Goal: Task Accomplishment & Management: Manage account settings

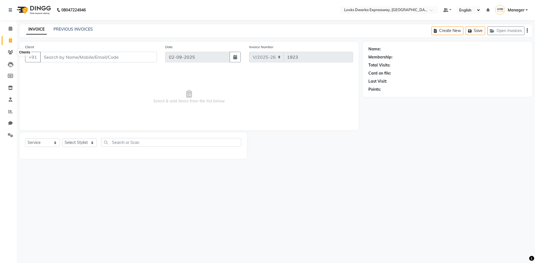
select select "6011"
select select "service"
click at [11, 30] on icon at bounding box center [11, 28] width 4 height 4
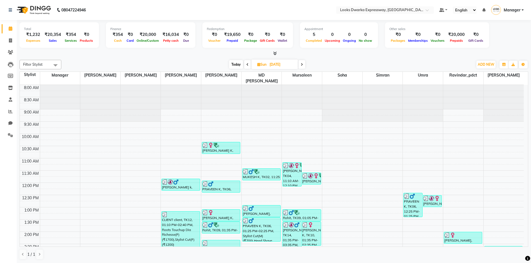
click at [245, 63] on span at bounding box center [247, 64] width 7 height 9
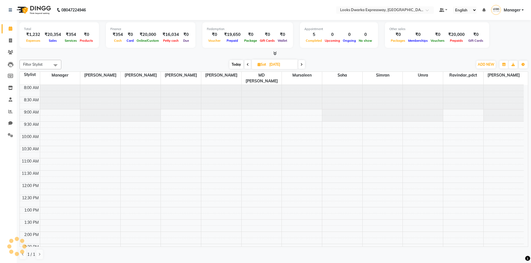
scroll to position [200, 0]
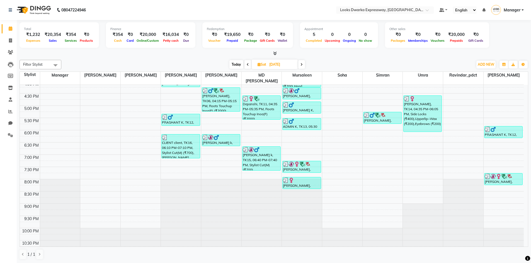
click at [248, 66] on icon at bounding box center [248, 64] width 2 height 3
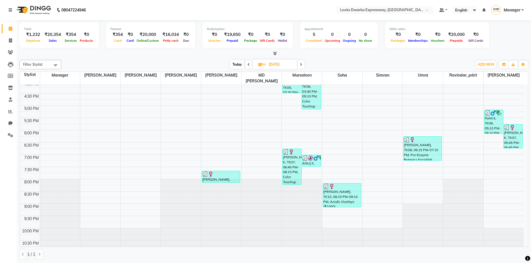
click at [300, 62] on span at bounding box center [301, 64] width 7 height 9
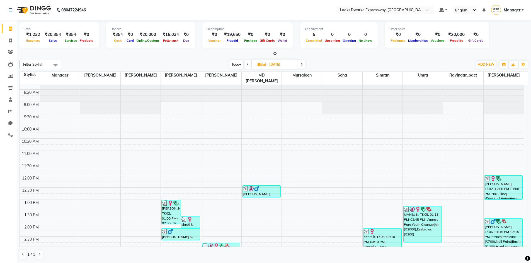
scroll to position [5, 0]
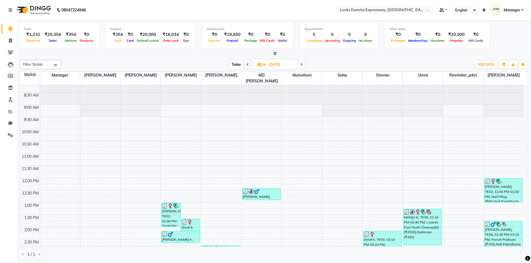
click at [303, 64] on span at bounding box center [301, 64] width 7 height 9
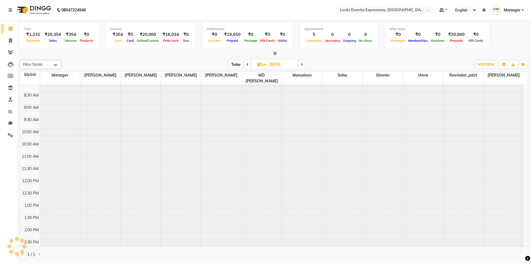
scroll to position [200, 0]
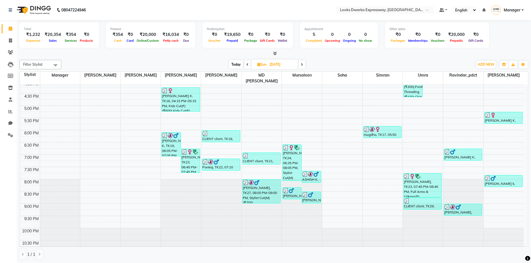
click at [246, 64] on icon at bounding box center [247, 64] width 2 height 3
type input "[DATE]"
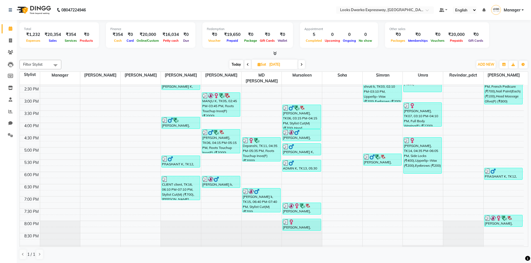
scroll to position [167, 0]
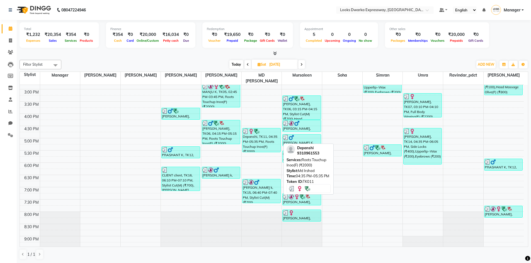
click at [259, 130] on div "Depanshi, TK11, 04:35 PM-05:35 PM, Roots Touchup Inoa(F) (₹2000)" at bounding box center [261, 140] width 38 height 24
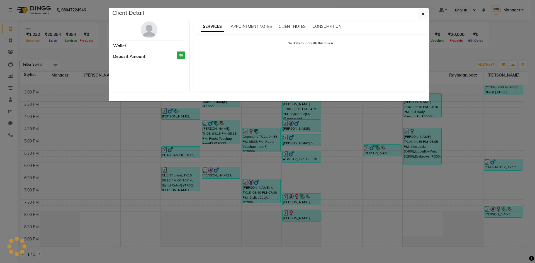
select select "3"
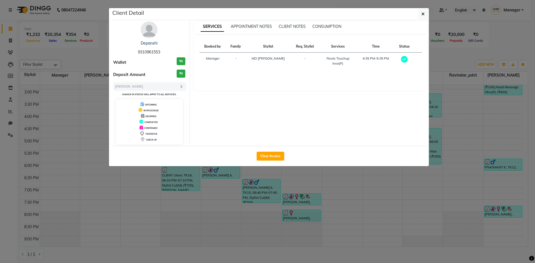
click at [272, 186] on ngb-modal-window "Client Detail Depanshi 9310961553 Wallet ₹0 Deposit Amount ₹0 Select MARK DONE …" at bounding box center [267, 131] width 535 height 263
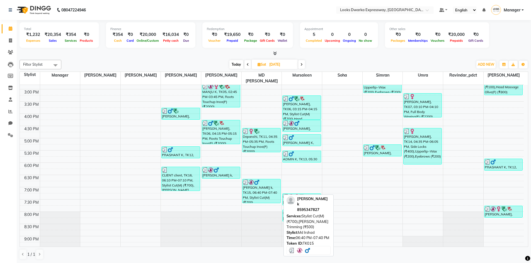
click at [268, 187] on div "[PERSON_NAME] k, TK15, 06:40 PM-07:40 PM, Stylist Cut(M) (₹700),[PERSON_NAME] T…" at bounding box center [261, 191] width 38 height 24
select select "3"
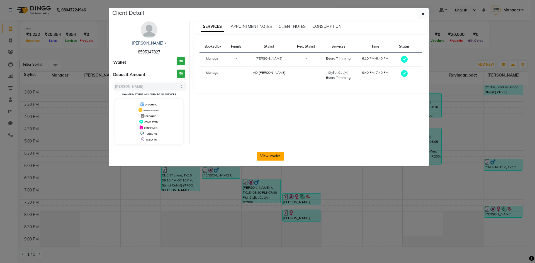
click at [267, 157] on button "View Invoice" at bounding box center [271, 156] width 28 height 9
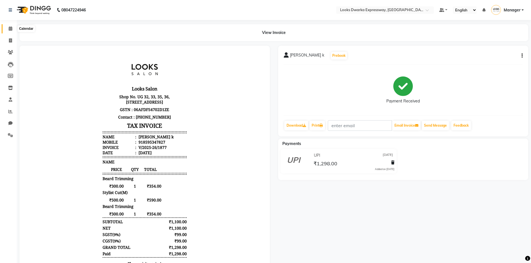
click at [9, 29] on icon at bounding box center [11, 28] width 4 height 4
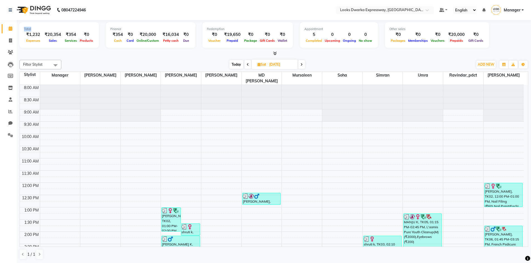
click at [22, 34] on app-home "08047224946 Select Location × Looks Dwarka Expressway, [GEOGRAPHIC_DATA] Defaul…" at bounding box center [265, 132] width 531 height 264
click at [10, 41] on icon at bounding box center [10, 40] width 3 height 4
select select "6011"
select select "service"
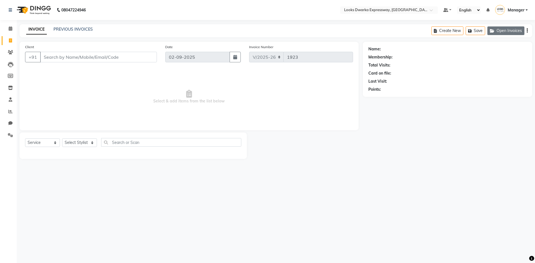
click at [504, 31] on button "Open Invoices" at bounding box center [505, 30] width 37 height 9
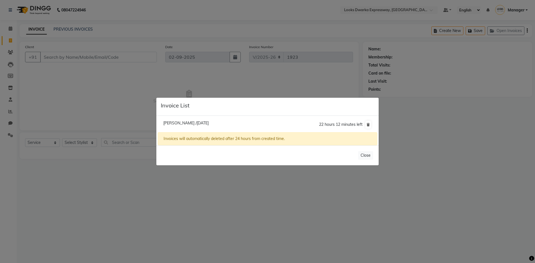
click at [197, 120] on li "[PERSON_NAME] /[DATE] 22 hours 12 minutes left" at bounding box center [268, 125] width 220 height 16
click at [184, 122] on span "[PERSON_NAME] /[DATE]" at bounding box center [185, 123] width 45 height 5
type input "8082441762"
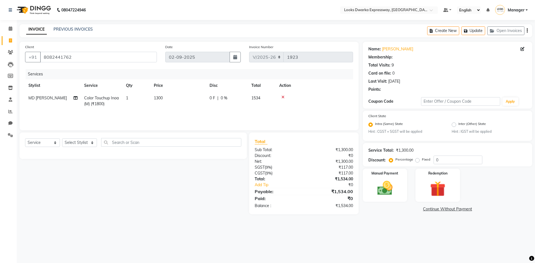
select select "1: Object"
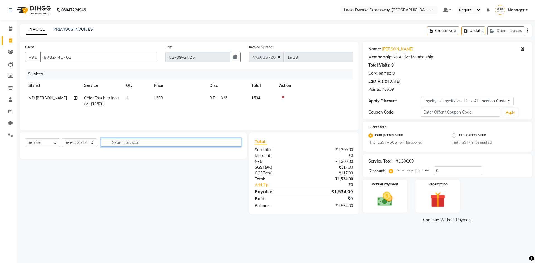
click at [135, 142] on input "text" at bounding box center [171, 142] width 140 height 9
type input "ol"
drag, startPoint x: 168, startPoint y: 161, endPoint x: 95, endPoint y: 146, distance: 74.5
click at [94, 145] on div "Select Service Product Membership Package Voucher Prepaid Gift Card Select Styl…" at bounding box center [130, 174] width 231 height 82
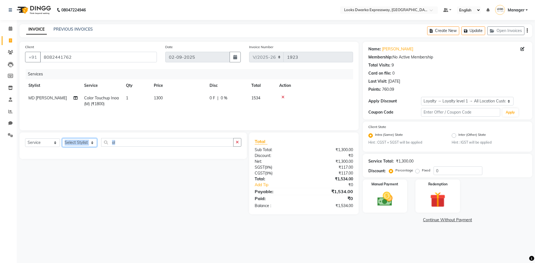
click at [95, 146] on select "Select Stylist Manager MD [PERSON_NAME] [PERSON_NAME] [PERSON_NAME] [PERSON_NAM…" at bounding box center [79, 142] width 35 height 9
select select "43892"
click at [62, 138] on select "Select Stylist Manager MD [PERSON_NAME] [PERSON_NAME] [PERSON_NAME] [PERSON_NAM…" at bounding box center [79, 142] width 35 height 9
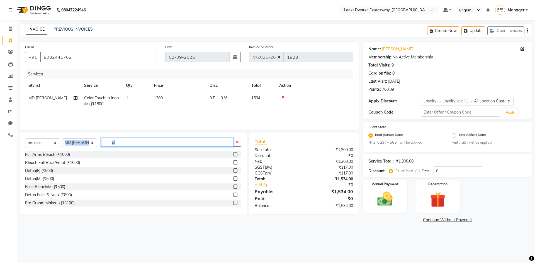
click at [123, 142] on input "ol" at bounding box center [167, 142] width 132 height 9
type input "o"
type input "w"
type input "wa"
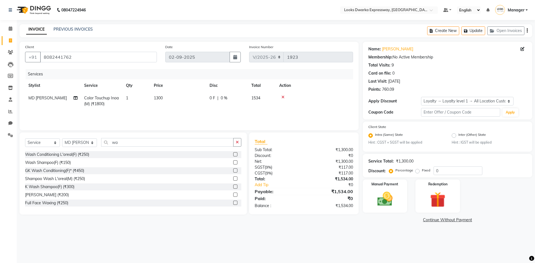
click at [233, 171] on label at bounding box center [235, 171] width 4 height 4
click at [233, 171] on input "checkbox" at bounding box center [235, 171] width 4 height 4
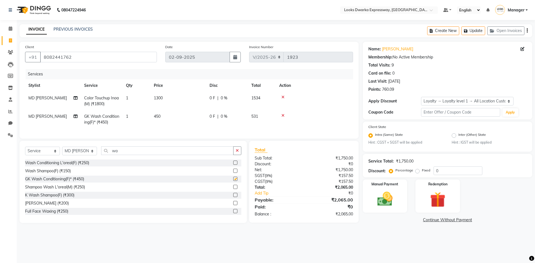
checkbox input "false"
click at [165, 113] on td "450" at bounding box center [178, 119] width 56 height 18
select select "43892"
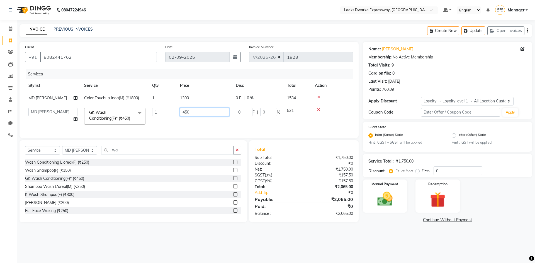
click at [200, 113] on input "450" at bounding box center [204, 112] width 49 height 9
type input "4"
type input "500"
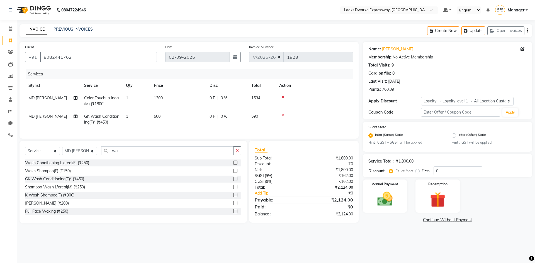
click at [198, 131] on div "Services Stylist Service Qty Price Disc Total Action MD Irshad Color Touchup In…" at bounding box center [189, 101] width 328 height 64
click at [389, 205] on img at bounding box center [385, 199] width 26 height 18
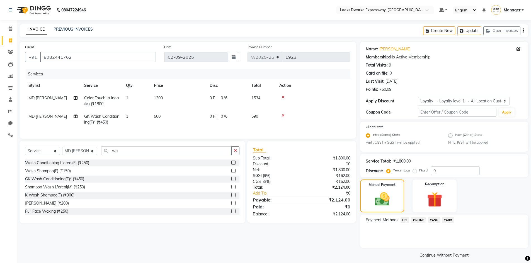
click at [404, 220] on span "UPI" at bounding box center [404, 220] width 9 height 6
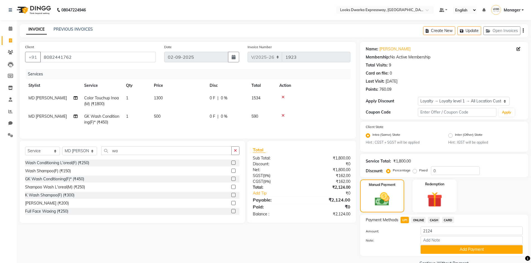
scroll to position [13, 0]
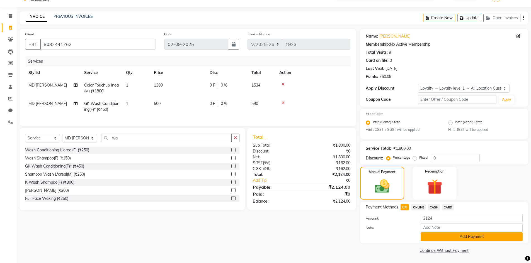
click at [481, 237] on button "Add Payment" at bounding box center [471, 237] width 102 height 9
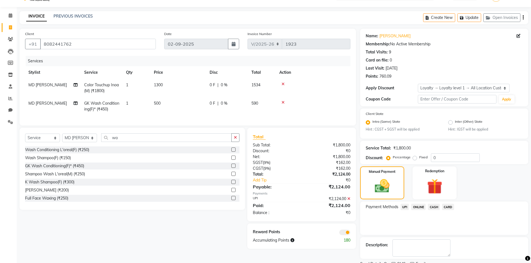
scroll to position [36, 0]
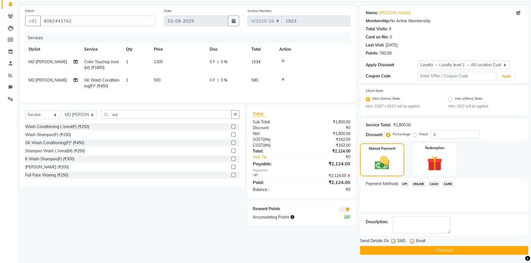
click at [474, 253] on button "Checkout" at bounding box center [444, 250] width 168 height 9
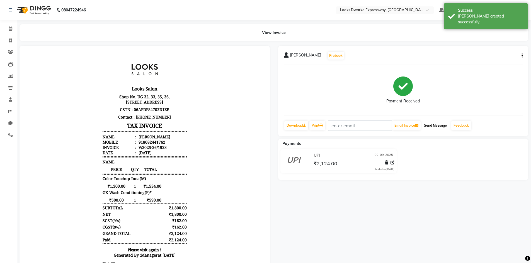
click at [440, 127] on button "Send Message" at bounding box center [434, 125] width 27 height 9
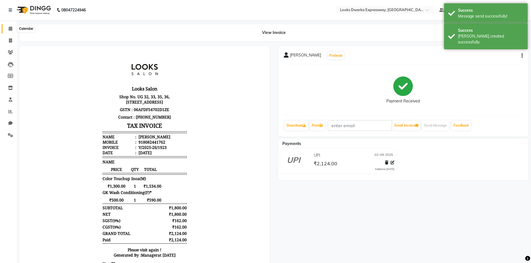
click at [11, 27] on icon at bounding box center [11, 28] width 4 height 4
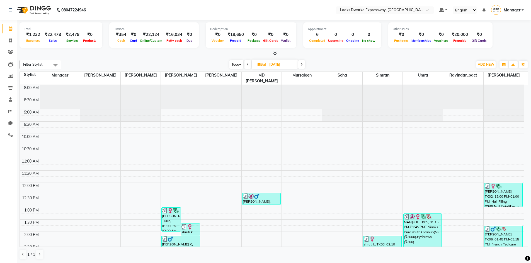
click at [300, 65] on span at bounding box center [301, 64] width 7 height 9
type input "[DATE]"
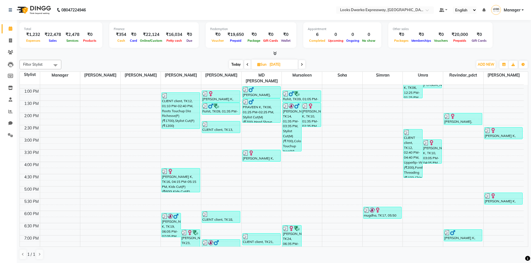
scroll to position [200, 0]
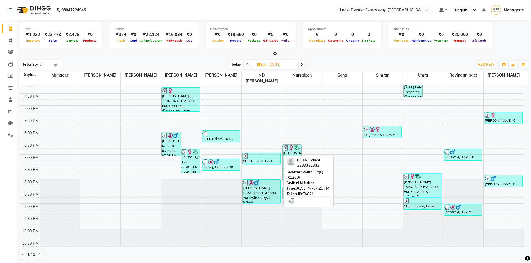
click at [252, 153] on div at bounding box center [261, 156] width 37 height 6
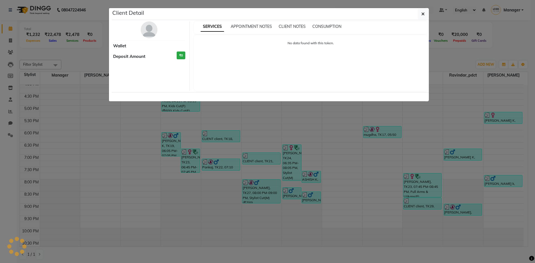
select select "3"
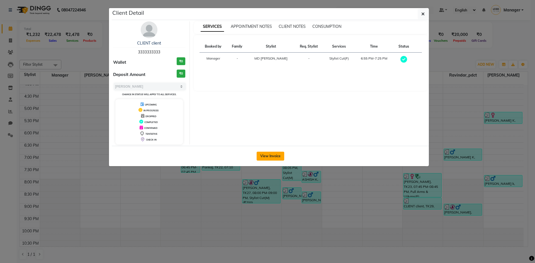
click at [267, 158] on button "View Invoice" at bounding box center [271, 156] width 28 height 9
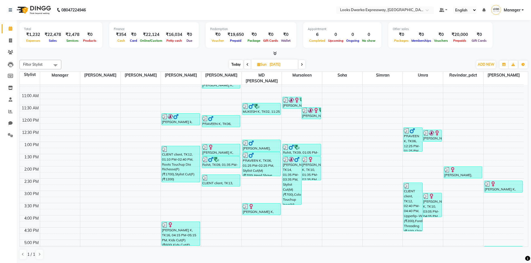
scroll to position [56, 0]
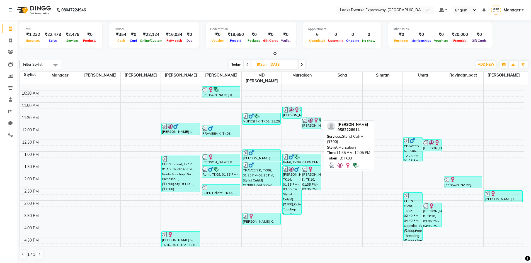
click at [312, 123] on link "[PERSON_NAME], TK03, 11:35 AM-12:05 PM, Stylist Cut(M) (₹700)" at bounding box center [310, 123] width 19 height 12
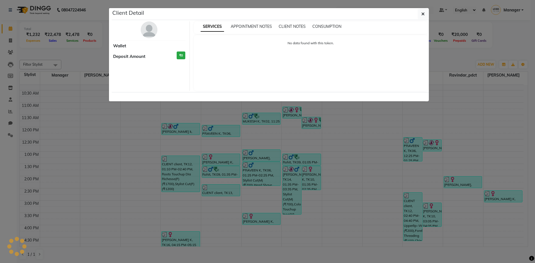
select select "3"
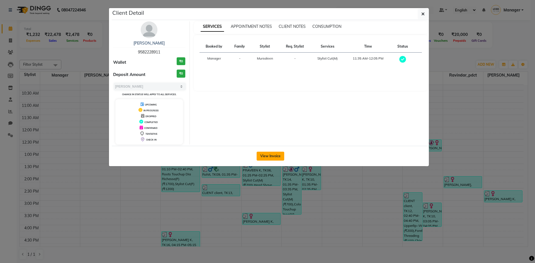
click at [259, 157] on button "View Invoice" at bounding box center [271, 156] width 28 height 9
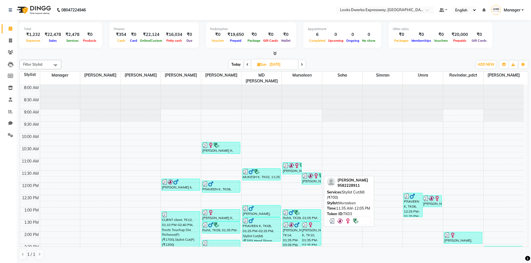
click at [318, 178] on div "[PERSON_NAME], TK03, 11:35 AM-12:05 PM, Stylist Cut(M) (₹700)" at bounding box center [311, 178] width 19 height 11
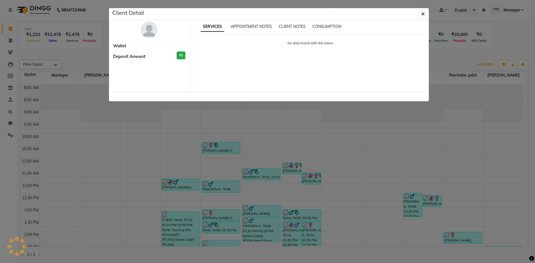
select select "3"
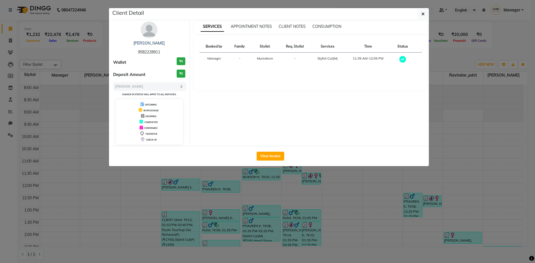
click at [288, 61] on td "-" at bounding box center [294, 60] width 31 height 14
click at [272, 156] on button "View Invoice" at bounding box center [271, 156] width 28 height 9
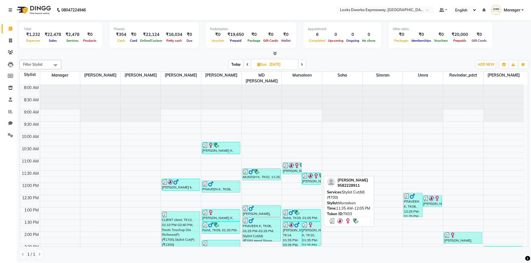
click at [310, 173] on img at bounding box center [311, 176] width 6 height 6
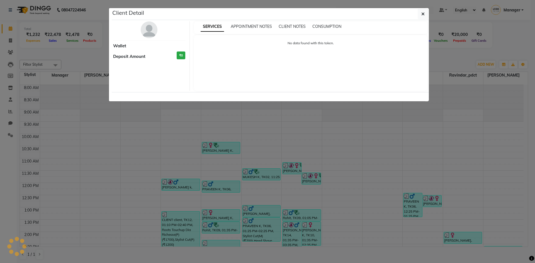
select select "3"
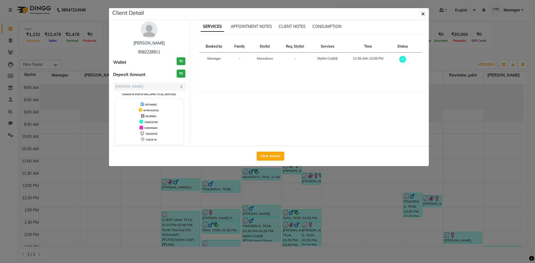
click at [289, 205] on ngb-modal-window "Client Detail [PERSON_NAME] 9582228911 Wallet ₹0 Deposit Amount ₹0 Select MARK …" at bounding box center [267, 131] width 535 height 263
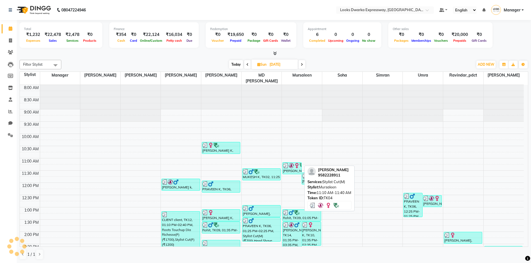
click at [287, 166] on div "[PERSON_NAME], TK04, 11:10 AM-11:40 AM, Stylist Cut(M)" at bounding box center [291, 168] width 19 height 11
select select "3"
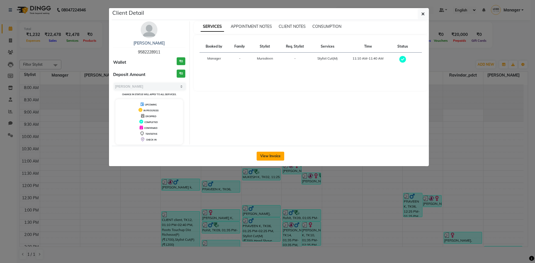
click at [281, 158] on button "View Invoice" at bounding box center [271, 156] width 28 height 9
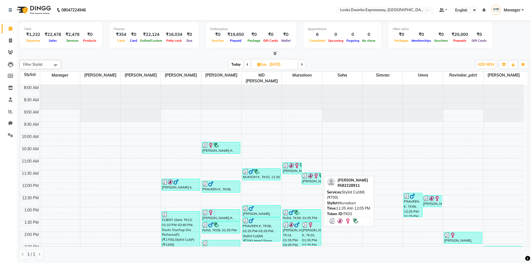
click at [309, 173] on img at bounding box center [311, 176] width 6 height 6
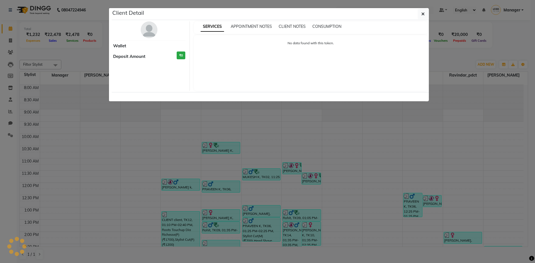
select select "3"
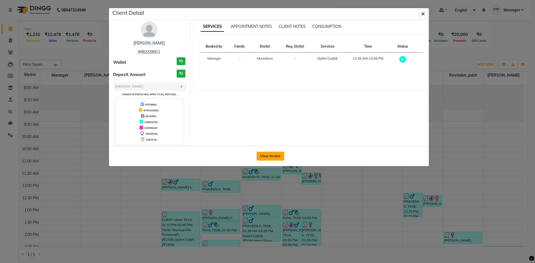
click at [270, 153] on button "View Invoice" at bounding box center [271, 156] width 28 height 9
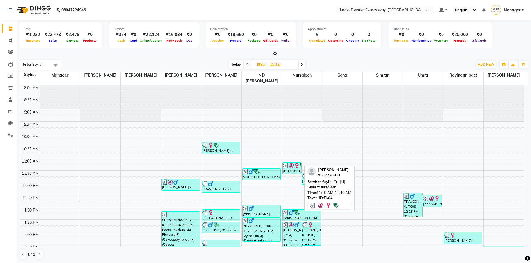
click at [289, 168] on div "[PERSON_NAME], TK04, 11:10 AM-11:40 AM, Stylist Cut(M)" at bounding box center [291, 168] width 19 height 11
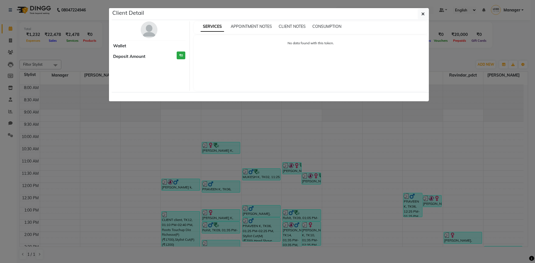
select select "3"
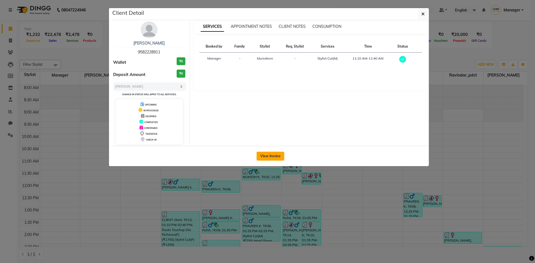
click at [282, 156] on button "View Invoice" at bounding box center [271, 156] width 28 height 9
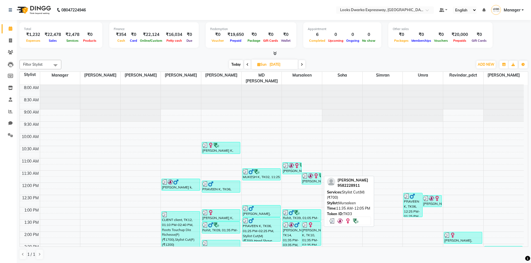
click at [308, 177] on div "[PERSON_NAME], TK03, 11:35 AM-12:05 PM, Stylist Cut(M) (₹700)" at bounding box center [311, 178] width 19 height 11
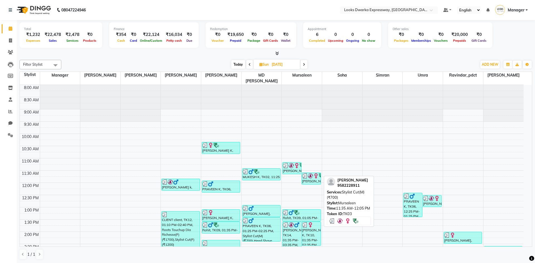
select select "3"
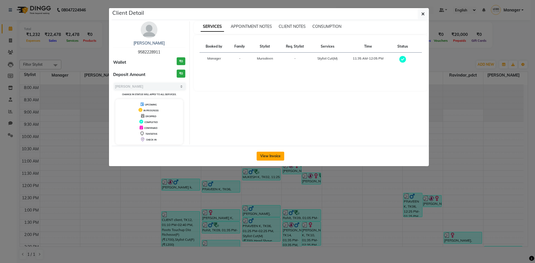
click at [270, 157] on button "View Invoice" at bounding box center [271, 156] width 28 height 9
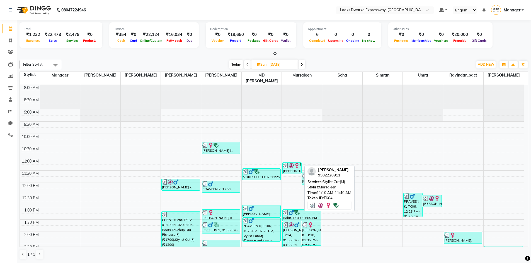
click at [289, 165] on div "[PERSON_NAME], TK04, 11:10 AM-11:40 AM, Stylist Cut(M)" at bounding box center [291, 168] width 19 height 11
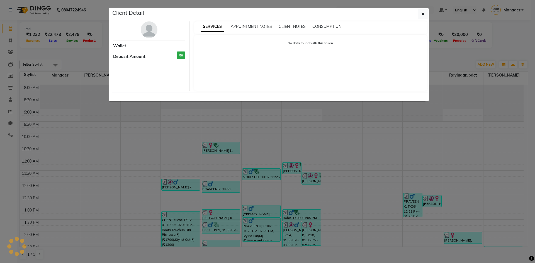
select select "3"
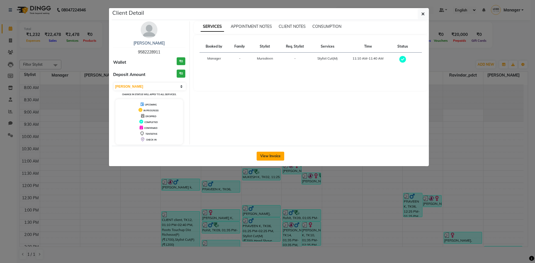
click at [267, 152] on button "View Invoice" at bounding box center [271, 156] width 28 height 9
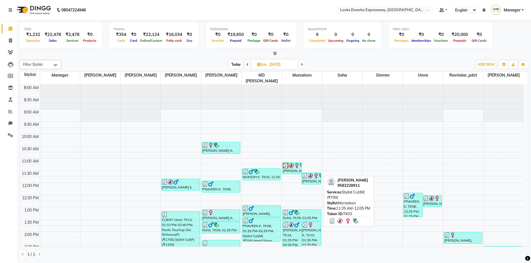
click at [310, 174] on div "[PERSON_NAME], TK03, 11:35 AM-12:05 PM, Stylist Cut(M) (₹700)" at bounding box center [311, 178] width 19 height 11
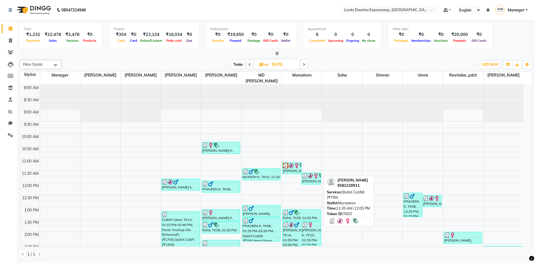
select select "3"
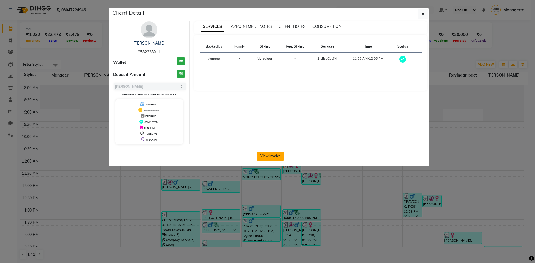
click at [281, 157] on button "View Invoice" at bounding box center [271, 156] width 28 height 9
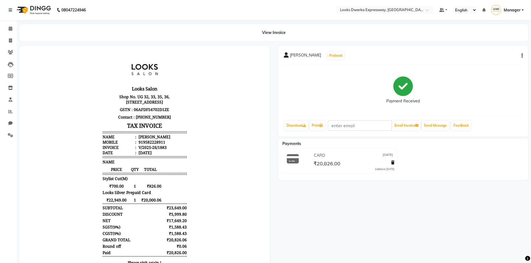
click at [214, 180] on body "Looks Salon Shop No. UG 32, 33, 35, 36, [STREET_ADDRESS] GSTN : 06AFDFS4702D1ZE…" at bounding box center [144, 171] width 235 height 236
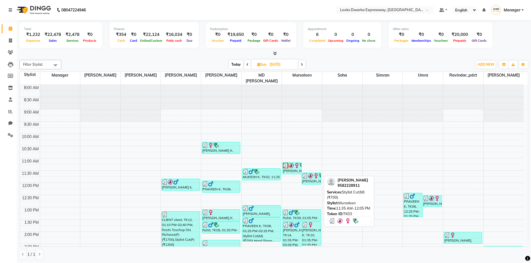
click at [313, 177] on div "[PERSON_NAME], TK03, 11:35 AM-12:05 PM, Stylist Cut(M) (₹700)" at bounding box center [311, 178] width 19 height 11
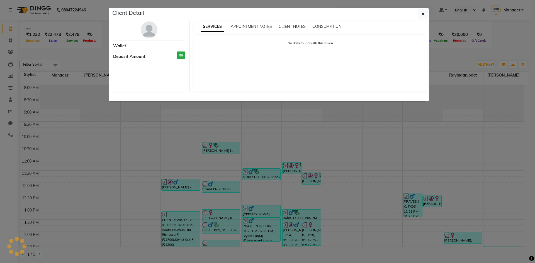
select select "3"
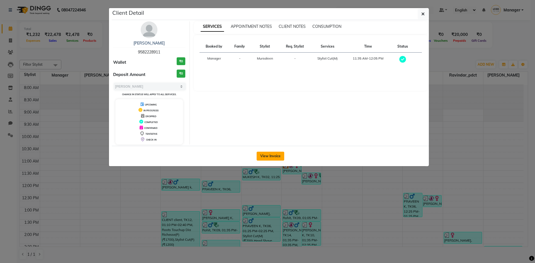
click at [275, 153] on button "View Invoice" at bounding box center [271, 156] width 28 height 9
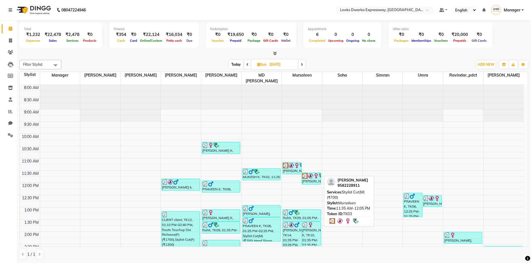
click at [307, 176] on div "[PERSON_NAME], TK03, 11:35 AM-12:05 PM, Stylist Cut(M) (₹700)" at bounding box center [311, 178] width 19 height 11
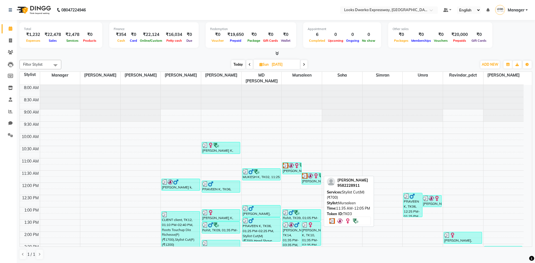
select select "3"
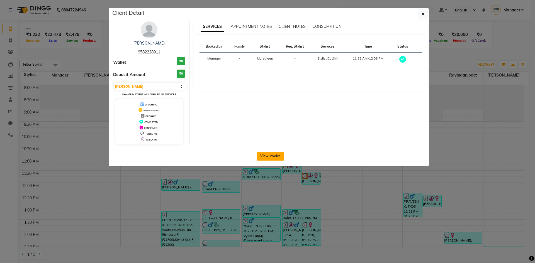
click at [271, 154] on button "View Invoice" at bounding box center [271, 156] width 28 height 9
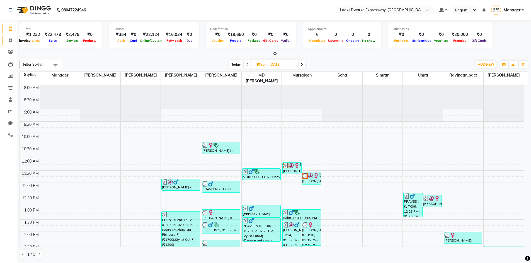
click at [11, 41] on icon at bounding box center [10, 40] width 3 height 4
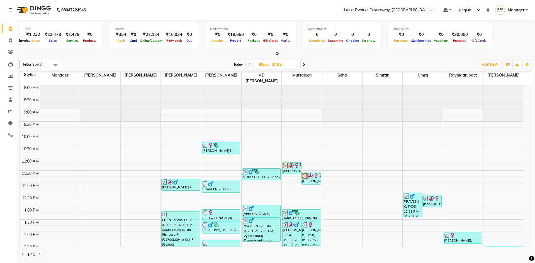
select select "6011"
select select "service"
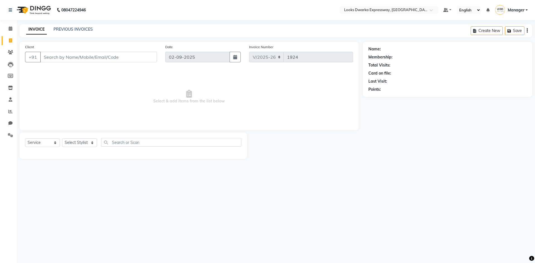
click at [55, 53] on input "Client" at bounding box center [98, 57] width 117 height 11
click at [75, 57] on input "Client" at bounding box center [98, 57] width 117 height 11
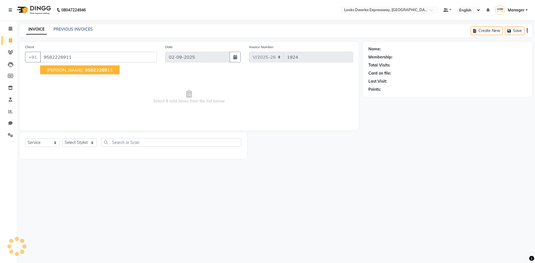
type input "9582228911"
select select "1: Object"
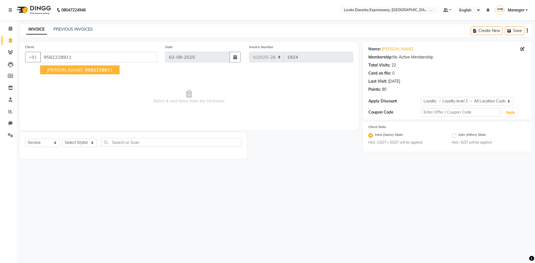
click at [103, 73] on button "[PERSON_NAME] 95822289 11" at bounding box center [79, 69] width 79 height 9
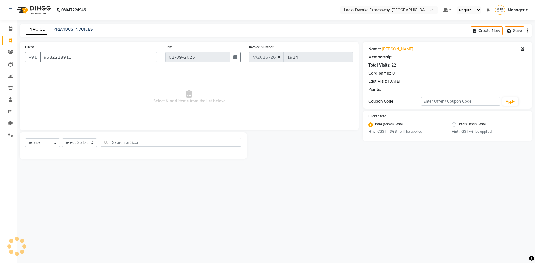
select select "1: Object"
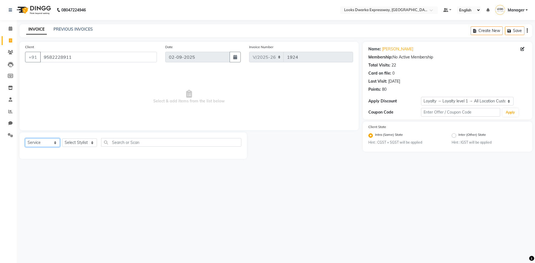
click at [46, 147] on select "Select Service Product Membership Package Voucher Prepaid Gift Card" at bounding box center [42, 142] width 35 height 9
select select "P"
click at [25, 138] on select "Select Service Product Membership Package Voucher Prepaid Gift Card" at bounding box center [42, 142] width 35 height 9
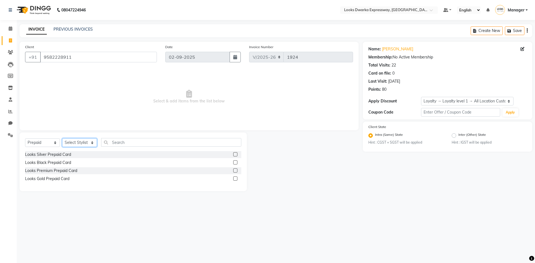
click at [88, 145] on select "Select Stylist Manager MD [PERSON_NAME] [PERSON_NAME] [PERSON_NAME] [PERSON_NAM…" at bounding box center [79, 142] width 35 height 9
select select "43893"
click at [62, 138] on select "Select Stylist Manager MD [PERSON_NAME] [PERSON_NAME] [PERSON_NAME] [PERSON_NAM…" at bounding box center [79, 142] width 35 height 9
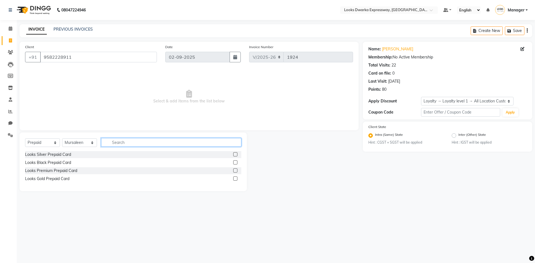
click at [154, 140] on input "text" at bounding box center [171, 142] width 140 height 9
click at [76, 155] on div "Looks Silver Prepaid Card" at bounding box center [133, 154] width 216 height 7
click at [69, 155] on div "Looks Silver Prepaid Card" at bounding box center [48, 155] width 46 height 6
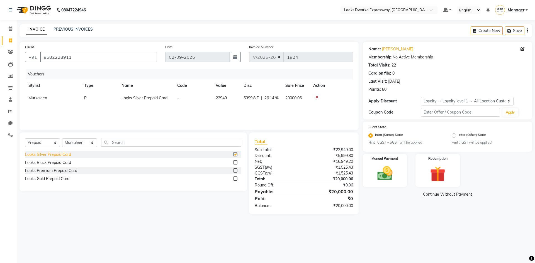
checkbox input "false"
click at [377, 174] on img at bounding box center [385, 174] width 26 height 18
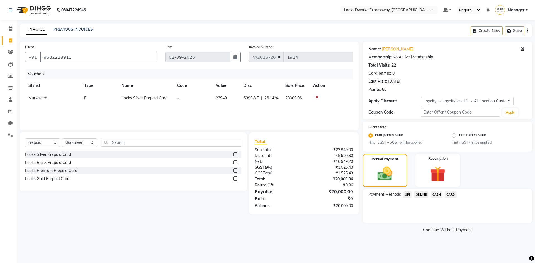
click at [451, 195] on span "CARD" at bounding box center [451, 195] width 12 height 6
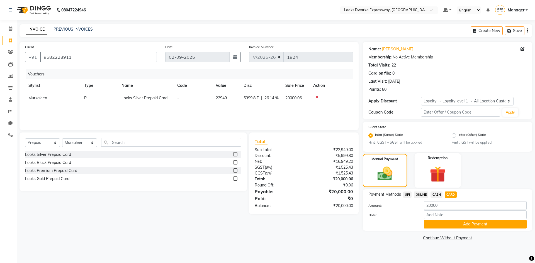
click at [443, 168] on img at bounding box center [438, 175] width 26 height 20
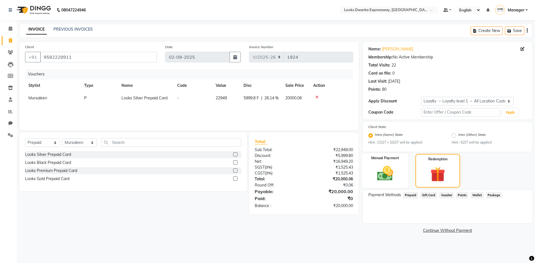
click at [378, 175] on img at bounding box center [385, 173] width 26 height 18
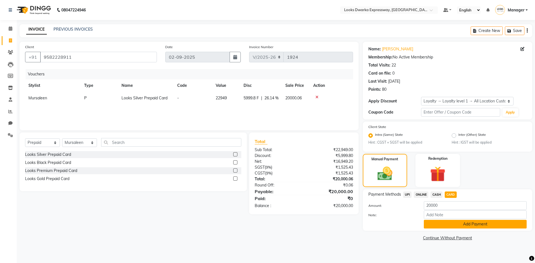
click at [462, 227] on button "Add Payment" at bounding box center [475, 224] width 103 height 9
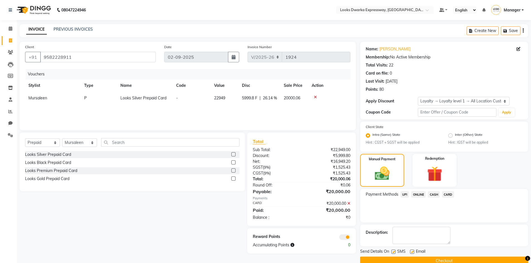
scroll to position [11, 0]
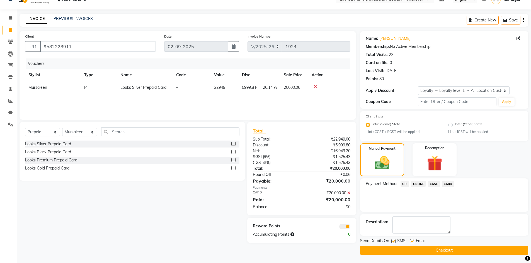
click at [420, 250] on button "Checkout" at bounding box center [444, 250] width 168 height 9
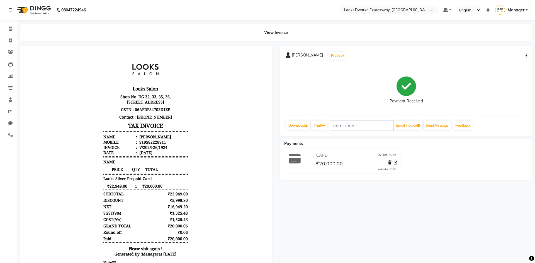
select select "6011"
select select "service"
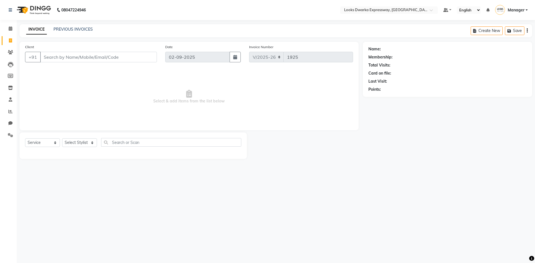
click at [75, 60] on input "Client" at bounding box center [98, 57] width 117 height 11
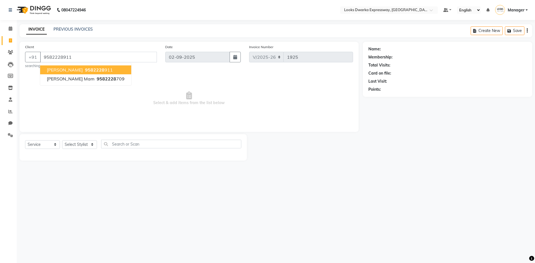
type input "9582228911"
select select "1: Object"
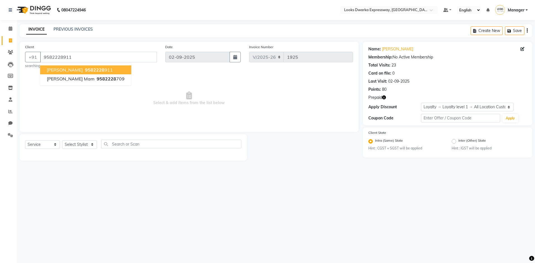
click at [71, 71] on span "[PERSON_NAME]" at bounding box center [65, 70] width 36 height 6
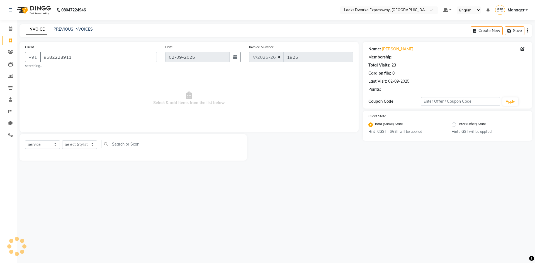
select select "1: Object"
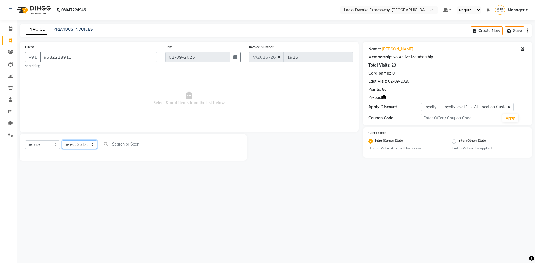
click at [73, 146] on select "Select Stylist Manager MD [PERSON_NAME] [PERSON_NAME] [PERSON_NAME] [PERSON_NAM…" at bounding box center [79, 144] width 35 height 9
select select "43893"
click at [62, 140] on select "Select Stylist Manager MD [PERSON_NAME] [PERSON_NAME] [PERSON_NAME] [PERSON_NAM…" at bounding box center [79, 144] width 35 height 9
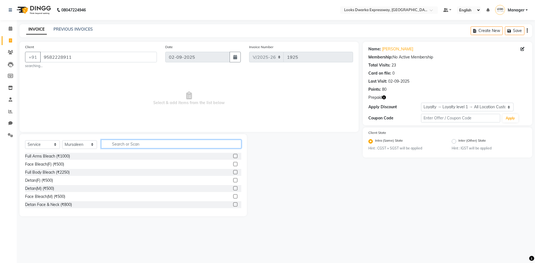
click at [118, 144] on input "text" at bounding box center [171, 144] width 140 height 9
type input "cut"
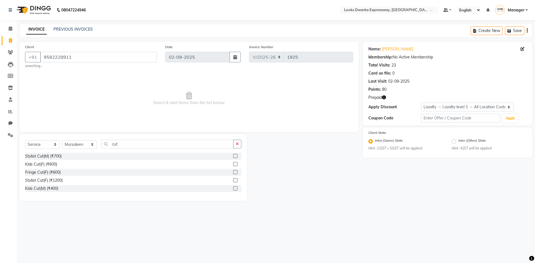
click at [74, 156] on div "Stylist Cut(M) (₹700)" at bounding box center [133, 156] width 216 height 7
click at [52, 155] on div "Stylist Cut(M) (₹700)" at bounding box center [43, 156] width 36 height 6
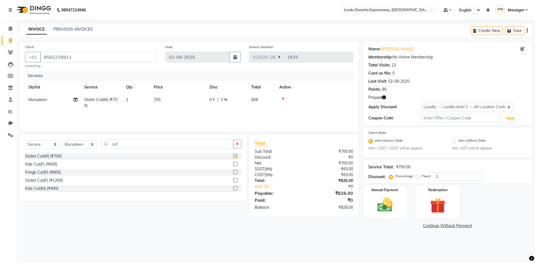
checkbox input "false"
click at [130, 143] on input "cut" at bounding box center [167, 144] width 132 height 9
type input "c"
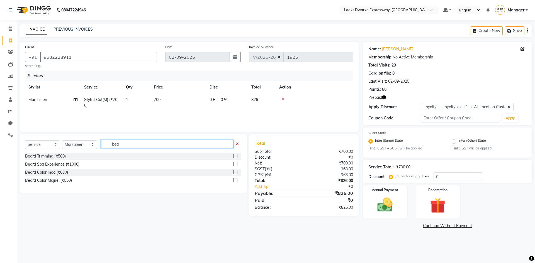
type input "bea"
click at [45, 160] on div "Beard Trimming (₹500)" at bounding box center [133, 156] width 216 height 7
click at [45, 159] on div "Beard Trimming (₹500)" at bounding box center [45, 156] width 41 height 6
checkbox input "false"
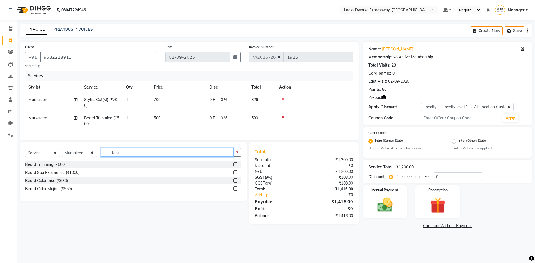
click at [127, 157] on input "bea" at bounding box center [167, 152] width 132 height 9
type input "b"
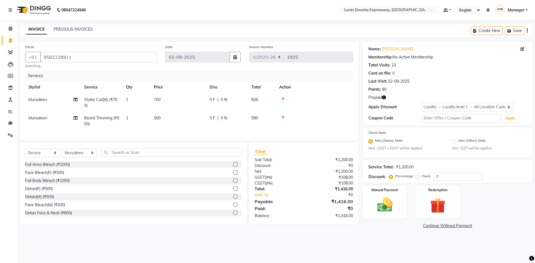
click at [161, 99] on td "700" at bounding box center [178, 103] width 56 height 18
select select "43893"
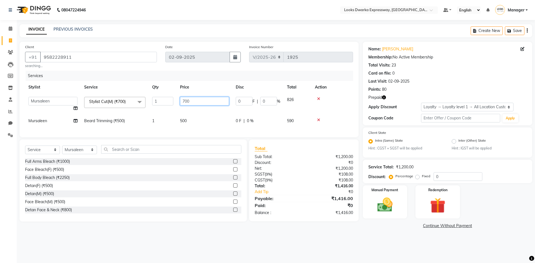
click at [201, 102] on input "700" at bounding box center [204, 101] width 49 height 9
type input "7"
type input "500"
click at [196, 118] on td "500" at bounding box center [205, 121] width 56 height 13
select select "43893"
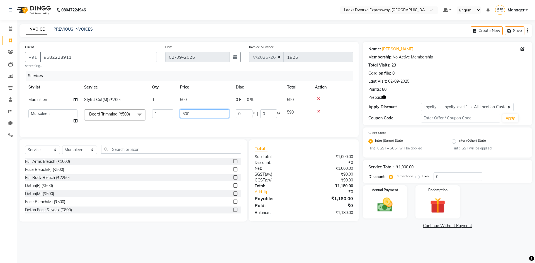
click at [202, 109] on input "500" at bounding box center [204, 113] width 49 height 9
type input "5"
type input "300"
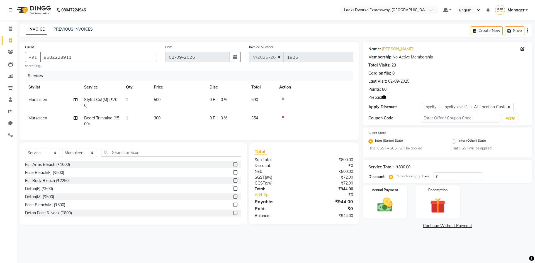
click at [190, 254] on div "08047224946 Select Location × Looks Dwarka Expressway, [GEOGRAPHIC_DATA] Defaul…" at bounding box center [267, 131] width 535 height 263
click at [383, 98] on icon "button" at bounding box center [384, 98] width 4 height 4
click at [435, 198] on img at bounding box center [438, 206] width 26 height 20
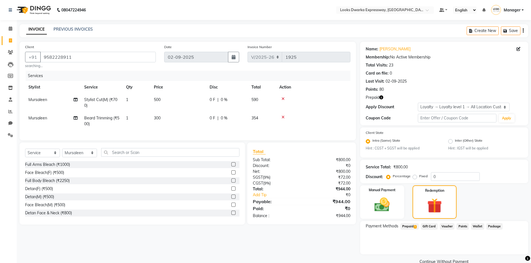
click at [412, 225] on span "Prepaid 1" at bounding box center [409, 226] width 18 height 6
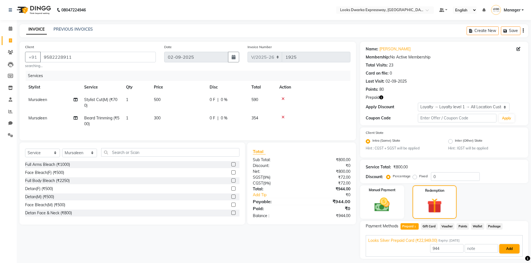
scroll to position [16, 0]
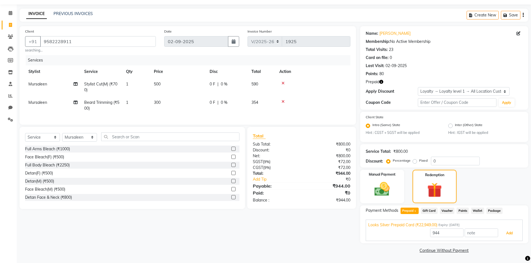
click at [511, 232] on button "Add" at bounding box center [509, 233] width 20 height 9
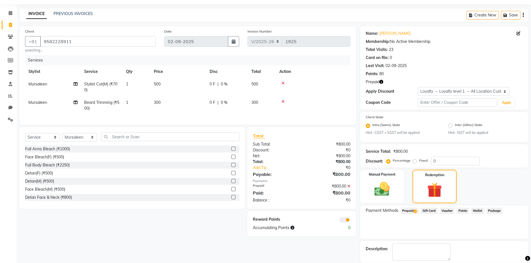
scroll to position [43, 0]
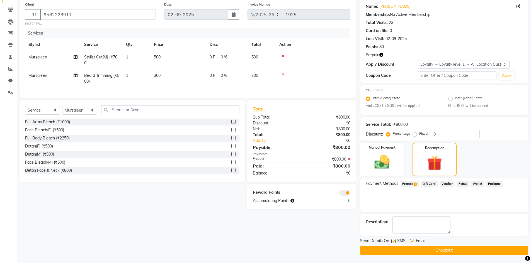
click at [409, 249] on button "Checkout" at bounding box center [444, 250] width 168 height 9
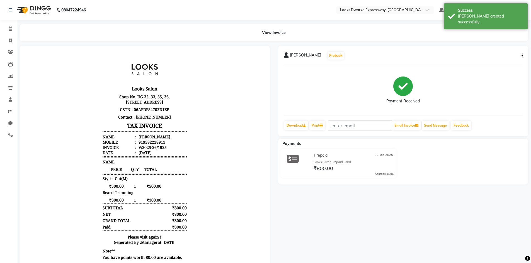
select select "service"
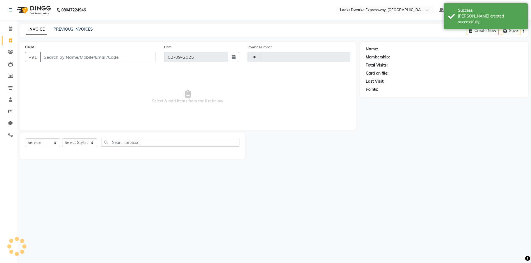
type input "1926"
select select "6011"
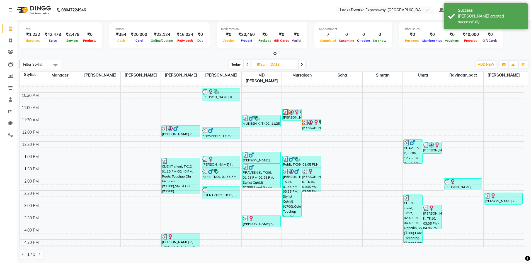
scroll to position [56, 0]
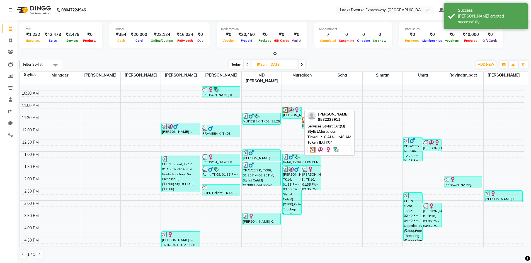
click at [296, 111] on div "[PERSON_NAME], TK04, 11:10 AM-11:40 AM, Stylist Cut(M)" at bounding box center [291, 112] width 19 height 11
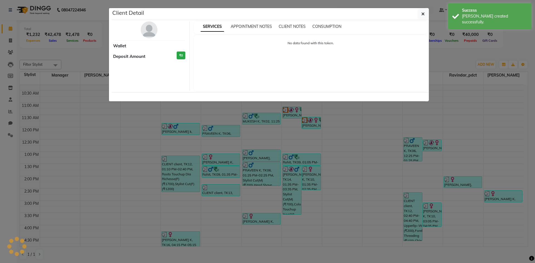
select select "3"
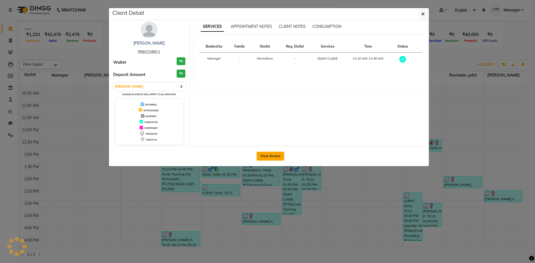
click at [278, 156] on button "View Invoice" at bounding box center [271, 156] width 28 height 9
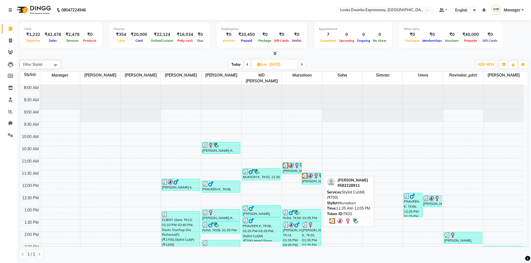
click at [313, 173] on img at bounding box center [316, 176] width 6 height 6
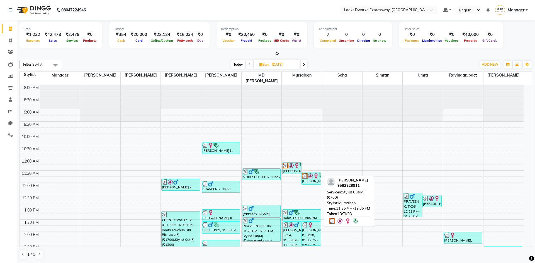
select select "3"
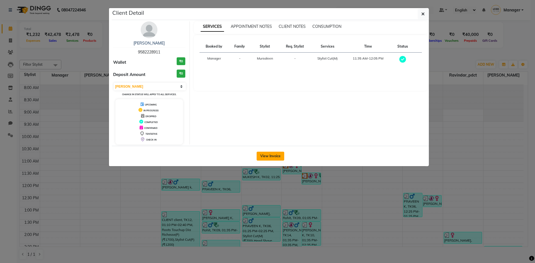
click at [278, 157] on button "View Invoice" at bounding box center [271, 156] width 28 height 9
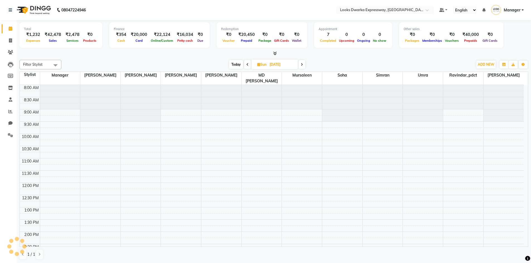
scroll to position [189, 0]
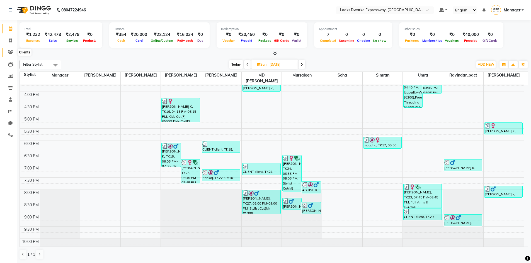
click at [12, 51] on icon at bounding box center [10, 52] width 5 height 4
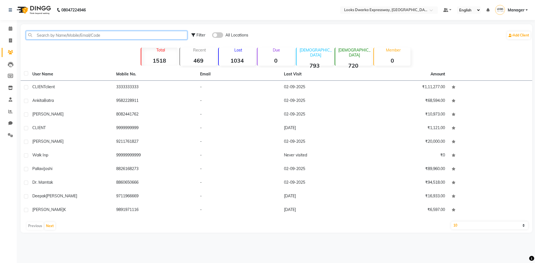
click at [44, 33] on input "text" at bounding box center [106, 35] width 161 height 9
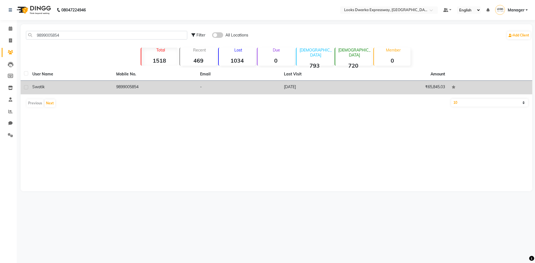
click at [51, 88] on div "Swati k" at bounding box center [70, 87] width 77 height 6
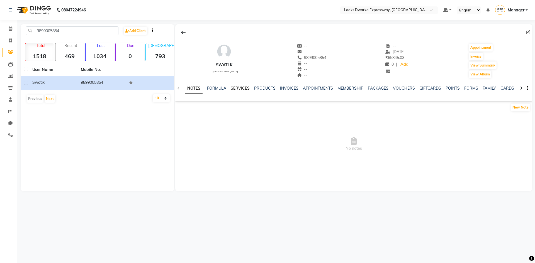
click at [236, 87] on link "SERVICES" at bounding box center [240, 88] width 19 height 5
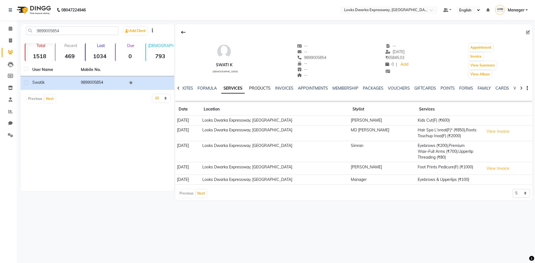
click at [255, 87] on link "PRODUCTS" at bounding box center [259, 88] width 21 height 5
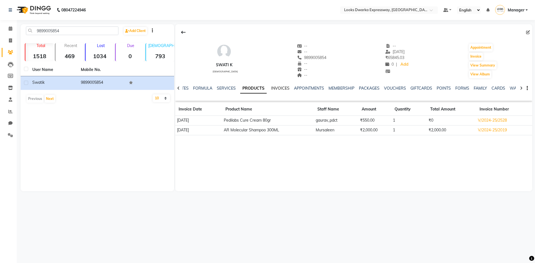
click at [271, 87] on link "INVOICES" at bounding box center [280, 88] width 18 height 5
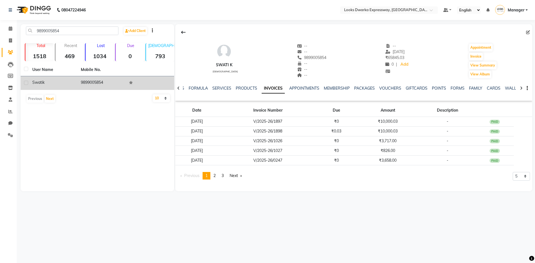
drag, startPoint x: 108, startPoint y: 79, endPoint x: 74, endPoint y: 82, distance: 34.1
click at [74, 82] on tr "Swati k 9899005854" at bounding box center [97, 83] width 153 height 14
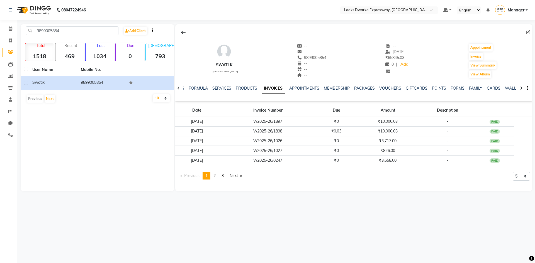
click at [99, 223] on div "08047224946 Select Location × Looks Dwarka Expressway, [GEOGRAPHIC_DATA] Defaul…" at bounding box center [267, 131] width 535 height 263
click at [87, 30] on input "9899005854" at bounding box center [72, 30] width 92 height 9
type input "9"
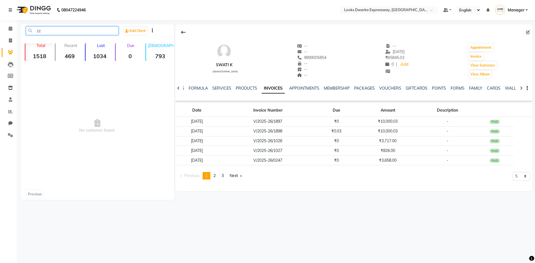
type input "z"
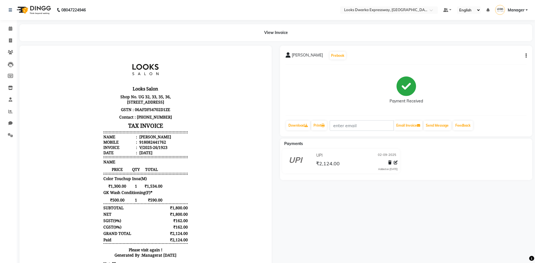
select select "6011"
select select "service"
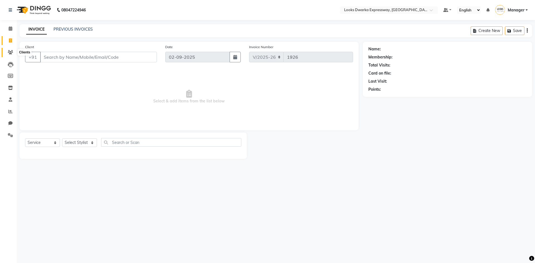
click at [11, 54] on icon at bounding box center [10, 52] width 5 height 4
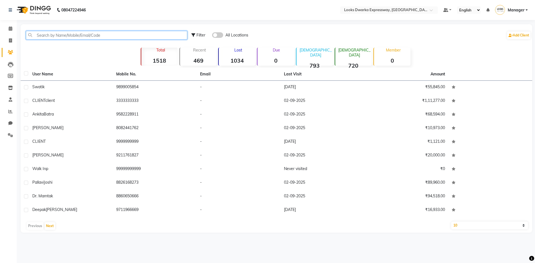
click at [62, 33] on input "text" at bounding box center [106, 35] width 161 height 9
paste input "9582228911"
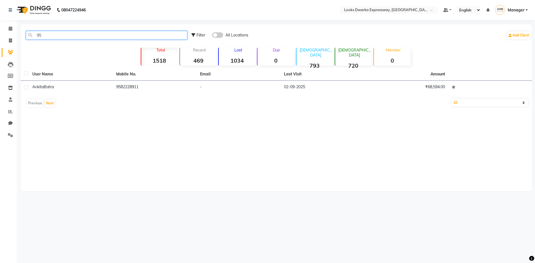
type input "9"
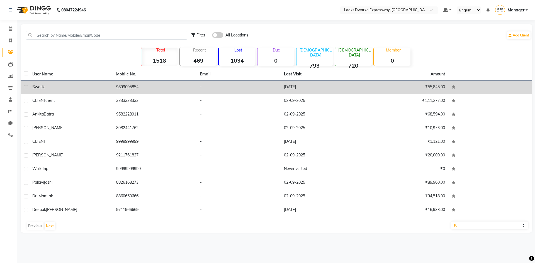
click at [138, 87] on td "9899005854" at bounding box center [155, 88] width 84 height 14
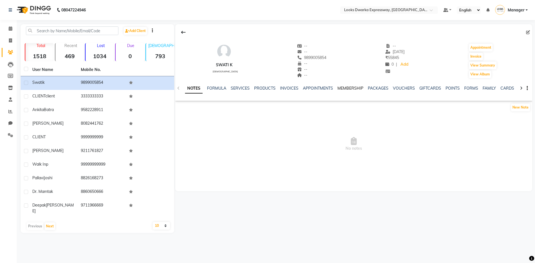
click at [344, 88] on link "MEMBERSHIP" at bounding box center [350, 88] width 26 height 5
click at [256, 87] on link "INVOICES" at bounding box center [262, 88] width 18 height 5
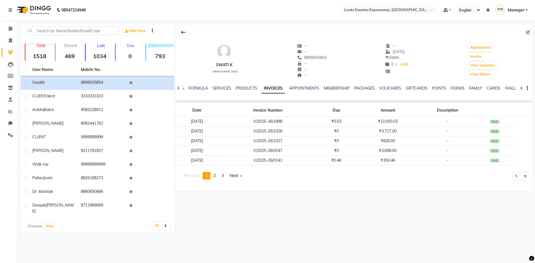
click at [3, 48] on link "Clients" at bounding box center [8, 52] width 13 height 9
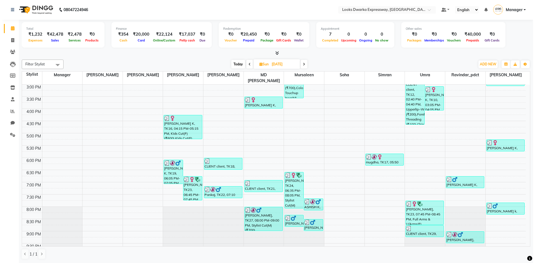
scroll to position [200, 0]
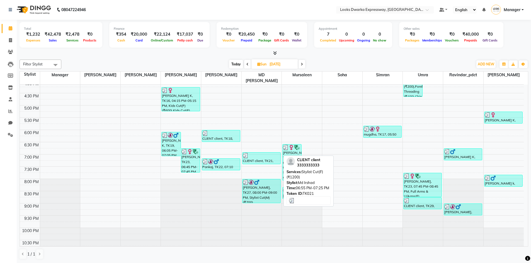
click at [259, 153] on div at bounding box center [261, 156] width 37 height 6
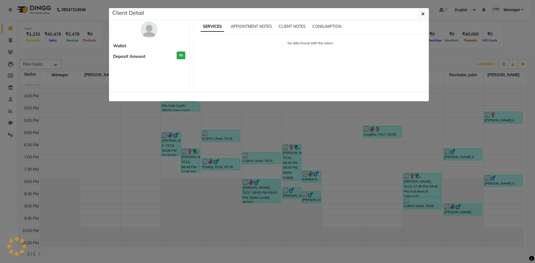
select select "3"
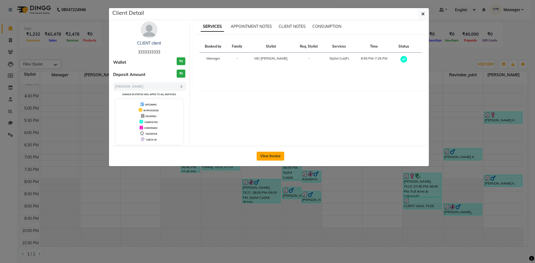
click at [276, 158] on button "View Invoice" at bounding box center [271, 156] width 28 height 9
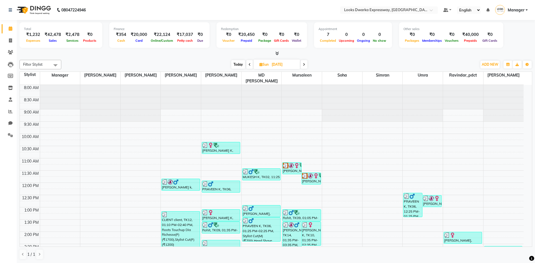
select select "6011"
select select "service"
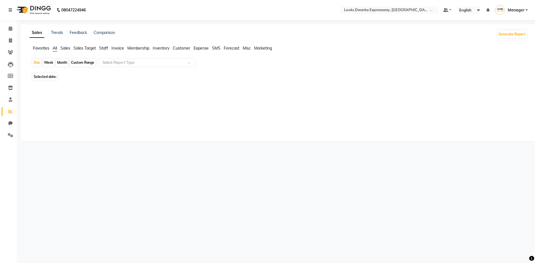
select select "6011"
select select "service"
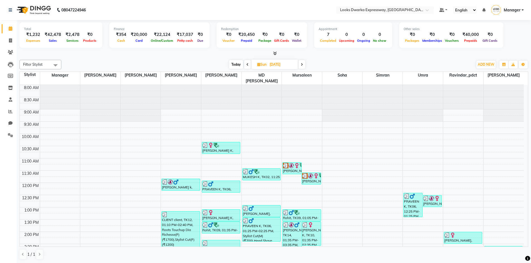
click at [303, 66] on span at bounding box center [301, 64] width 7 height 9
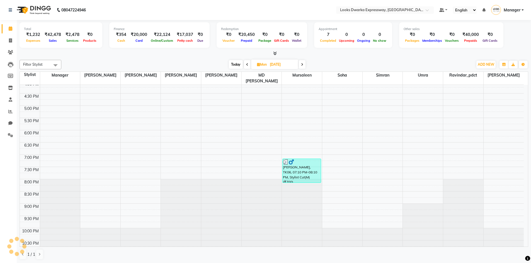
click at [303, 66] on icon at bounding box center [302, 64] width 2 height 3
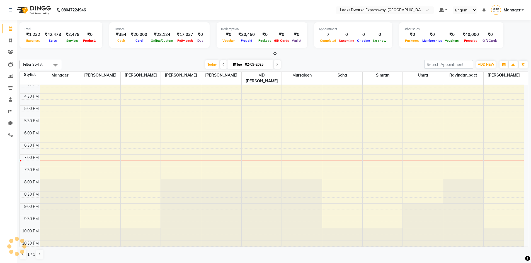
scroll to position [200, 0]
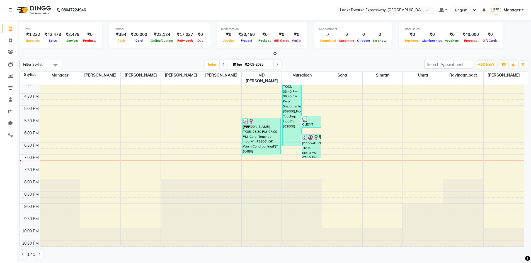
click at [220, 62] on span at bounding box center [223, 64] width 7 height 9
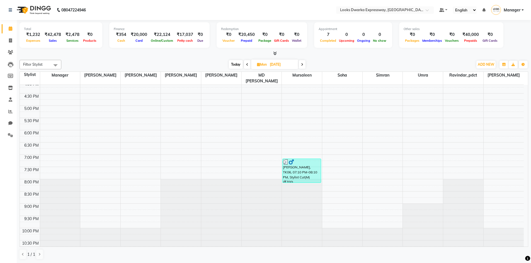
click at [301, 66] on span at bounding box center [302, 64] width 7 height 9
type input "02-09-2025"
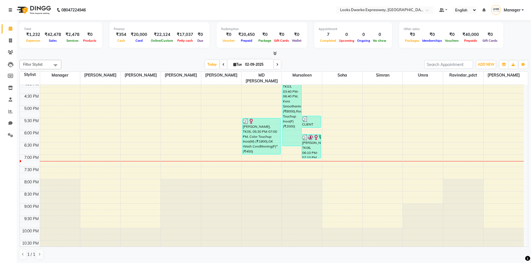
click at [11, 9] on icon at bounding box center [10, 10] width 3 height 4
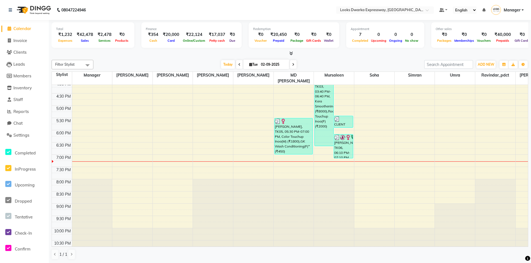
select select "6011"
select select "service"
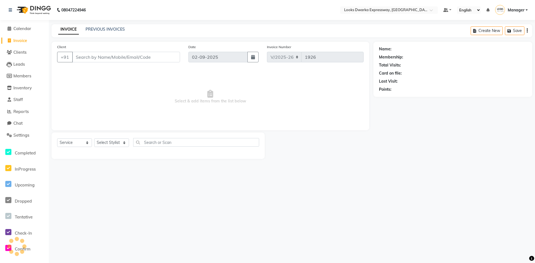
click at [99, 54] on input "Client" at bounding box center [126, 57] width 108 height 11
click at [23, 51] on span "Clients" at bounding box center [19, 52] width 13 height 5
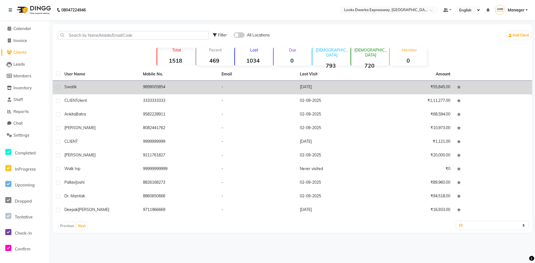
drag, startPoint x: 164, startPoint y: 86, endPoint x: 177, endPoint y: 88, distance: 13.4
click at [177, 88] on td "9899005854" at bounding box center [179, 88] width 79 height 14
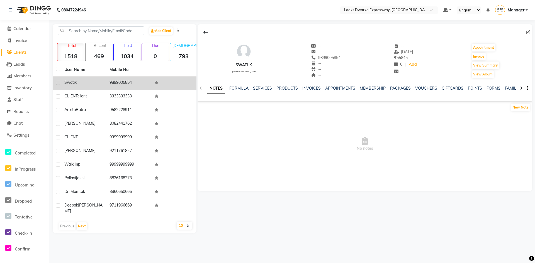
click at [142, 87] on td "9899005854" at bounding box center [128, 83] width 45 height 14
drag, startPoint x: 136, startPoint y: 82, endPoint x: 108, endPoint y: 84, distance: 28.5
click at [108, 84] on td "9899005854" at bounding box center [128, 83] width 45 height 14
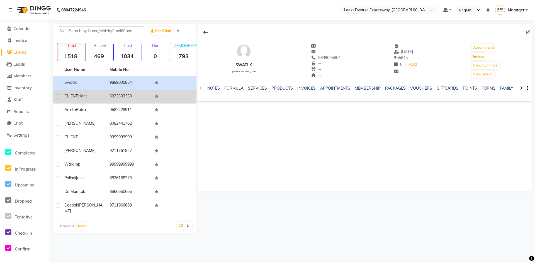
copy td "9899005854"
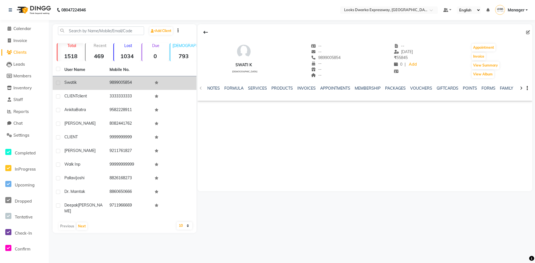
click at [113, 79] on td "9899005854" at bounding box center [128, 83] width 45 height 14
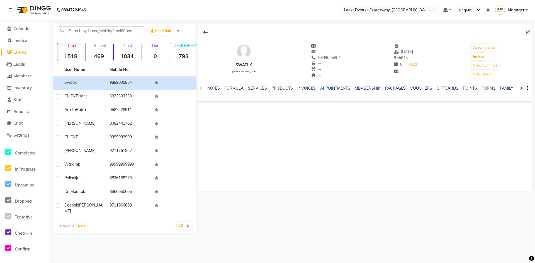
click at [360, 86] on div "MEMBERSHIP" at bounding box center [368, 89] width 26 height 6
click at [359, 89] on link "MEMBERSHIP" at bounding box center [368, 88] width 26 height 5
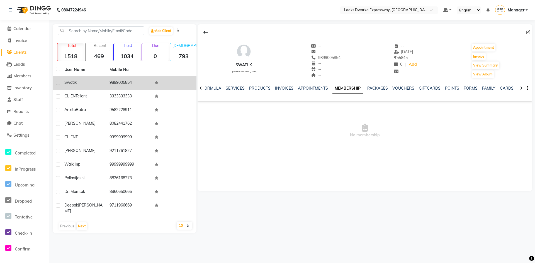
click at [100, 83] on div "Swati k" at bounding box center [83, 83] width 38 height 6
click at [58, 81] on label at bounding box center [58, 83] width 4 height 4
click at [58, 81] on input "checkbox" at bounding box center [58, 83] width 4 height 4
checkbox input "true"
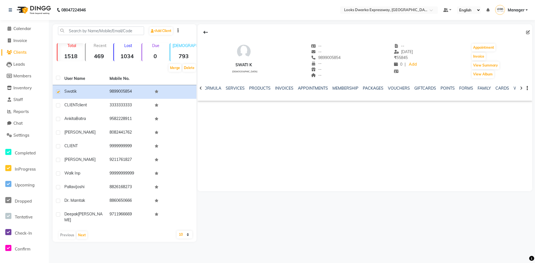
click at [314, 128] on div "Swati k [DEMOGRAPHIC_DATA] -- -- 9899005854 -- -- -- -- [DATE] ₹ 55845 0 | Add …" at bounding box center [364, 107] width 335 height 167
click at [283, 88] on link "INVOICES" at bounding box center [284, 88] width 18 height 5
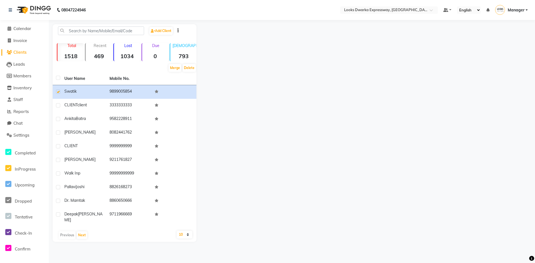
select select "service"
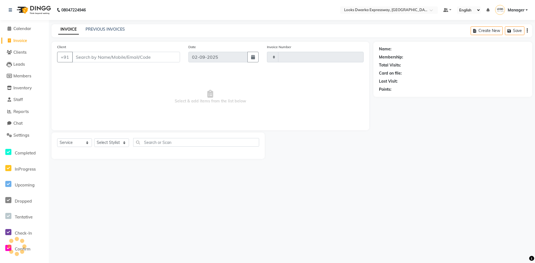
type input "1926"
select select "6011"
click at [86, 59] on input "Client" at bounding box center [126, 57] width 108 height 11
type input "9899005854"
select select "1: Object"
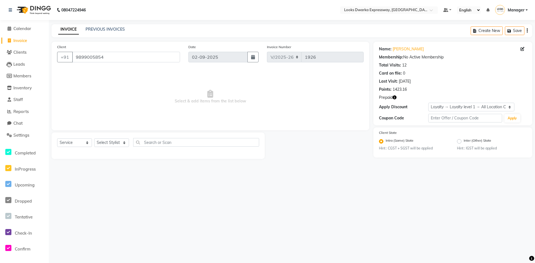
click at [395, 97] on icon "button" at bounding box center [394, 98] width 4 height 4
click at [349, 120] on span "Select & add items from the list below" at bounding box center [210, 97] width 306 height 56
click at [116, 138] on select "Select Stylist Manager MD [PERSON_NAME] [PERSON_NAME] [PERSON_NAME] [PERSON_NAM…" at bounding box center [111, 142] width 35 height 9
select select "43892"
click at [94, 138] on select "Select Stylist Manager MD [PERSON_NAME] [PERSON_NAME] [PERSON_NAME] [PERSON_NAM…" at bounding box center [111, 142] width 35 height 9
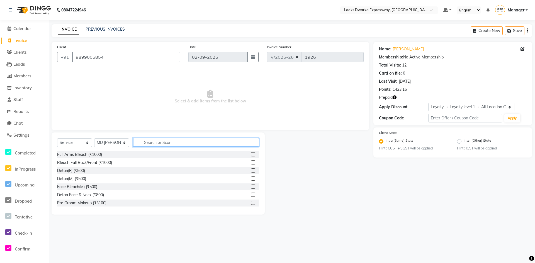
click at [155, 139] on input "text" at bounding box center [196, 142] width 126 height 9
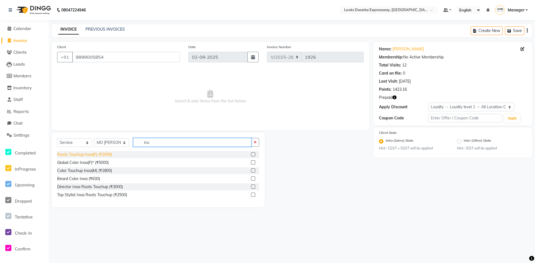
type input "ino"
click at [97, 157] on div "Roots Touchup Inoa(F) (₹2000)" at bounding box center [84, 155] width 55 height 6
checkbox input "false"
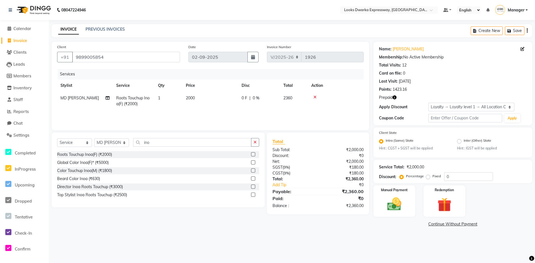
click at [199, 97] on td "2000" at bounding box center [210, 101] width 56 height 18
select select "43892"
click at [227, 100] on input "2000" at bounding box center [236, 99] width 49 height 9
type input "2"
type input "2600"
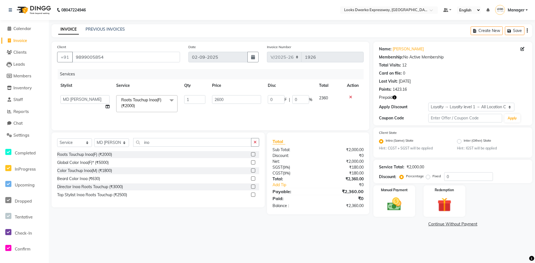
click at [226, 117] on div "Services Stylist Service Qty Price Disc Total Action Manager MD [PERSON_NAME] […" at bounding box center [210, 97] width 306 height 56
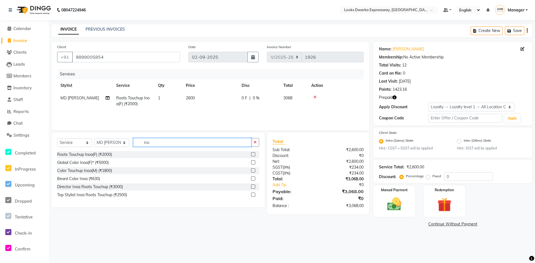
click at [154, 144] on input "ino" at bounding box center [192, 142] width 118 height 9
type input "i"
type input "cut"
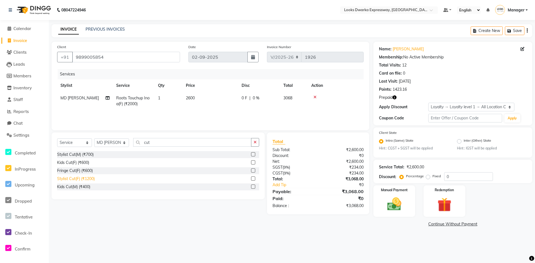
click at [83, 179] on div "Stylist Cut(F) (₹1200)" at bounding box center [76, 179] width 38 height 6
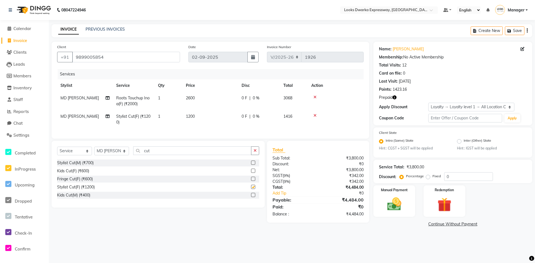
checkbox input "false"
click at [208, 116] on td "1200" at bounding box center [210, 119] width 56 height 18
select select "43892"
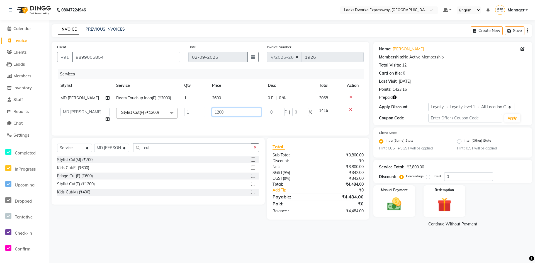
click at [223, 112] on input "1200" at bounding box center [236, 112] width 49 height 9
click at [234, 113] on input "1200" at bounding box center [236, 112] width 49 height 9
type input "1"
type input "850"
click at [177, 127] on div "Services Stylist Service Qty Price Disc Total Action MD Irshad Roots Touchup In…" at bounding box center [210, 99] width 306 height 61
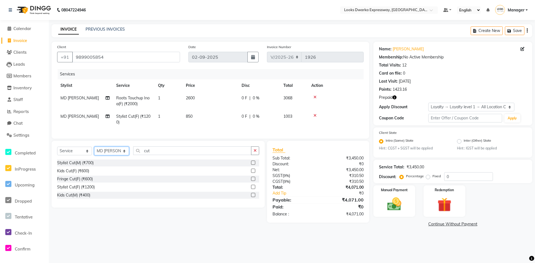
click at [116, 154] on select "Select Stylist Manager MD [PERSON_NAME] [PERSON_NAME] [PERSON_NAME] [PERSON_NAM…" at bounding box center [111, 151] width 35 height 9
select select "61091"
click at [94, 151] on select "Select Stylist Manager MD [PERSON_NAME] [PERSON_NAME] [PERSON_NAME] [PERSON_NAM…" at bounding box center [111, 151] width 35 height 9
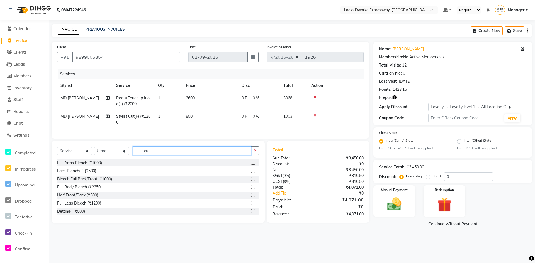
click at [177, 153] on input "cut" at bounding box center [192, 151] width 118 height 9
type input "c"
type input "arm"
click at [94, 206] on div "Premium Wax~Full Arms (₹700)" at bounding box center [85, 204] width 57 height 6
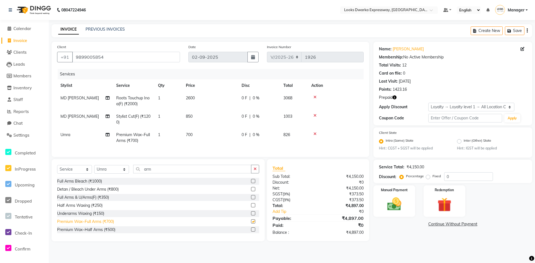
checkbox input "false"
click at [164, 173] on input "arm" at bounding box center [192, 169] width 118 height 9
type input "a"
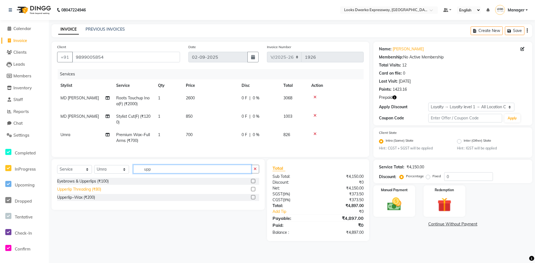
type input "upp"
click at [72, 192] on div "Upperlip Threading (₹80)" at bounding box center [79, 190] width 44 height 6
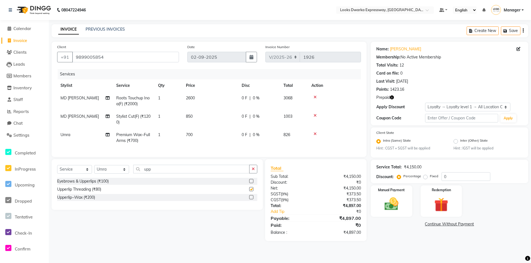
checkbox input "false"
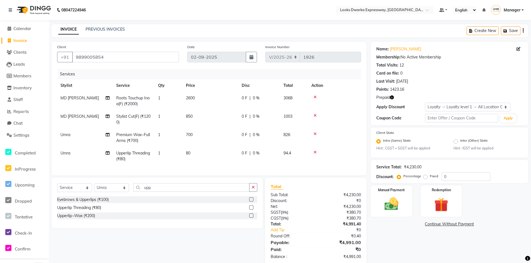
click at [192, 151] on td "80" at bounding box center [210, 156] width 56 height 18
select select "61091"
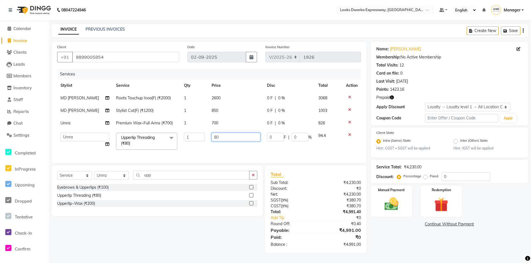
click at [245, 140] on input "80" at bounding box center [235, 137] width 48 height 9
type input "8"
type input "100"
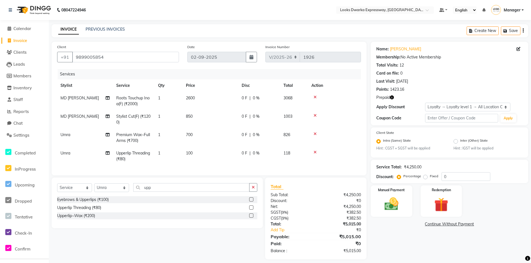
click at [179, 164] on div "Client [PHONE_NUMBER] Date [DATE] Invoice Number V/2025 V/[PHONE_NUMBER] Servic…" at bounding box center [209, 109] width 315 height 134
click at [167, 191] on input "upp" at bounding box center [191, 187] width 116 height 9
type input "u"
type input "p"
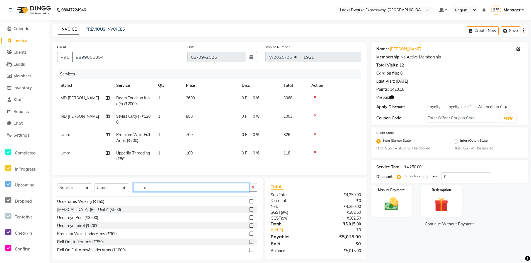
scroll to position [9, 0]
type input "un"
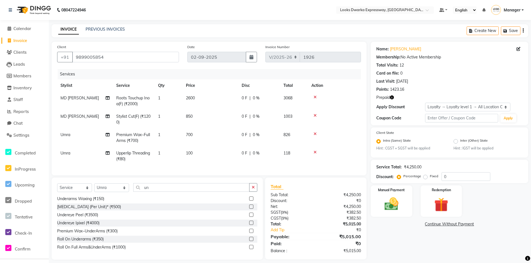
click at [249, 233] on label at bounding box center [251, 231] width 4 height 4
click at [249, 233] on input "checkbox" at bounding box center [251, 232] width 4 height 4
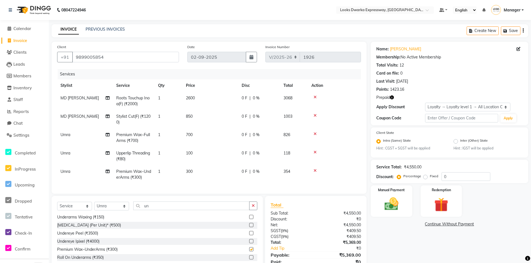
checkbox input "false"
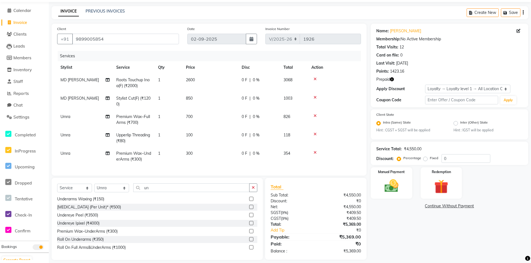
scroll to position [28, 0]
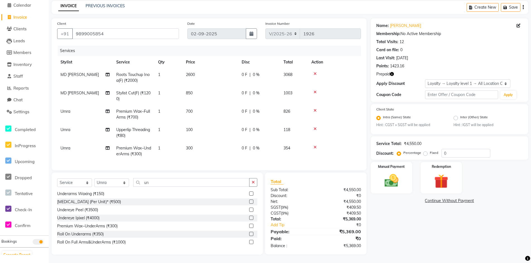
click at [216, 148] on td "300" at bounding box center [210, 151] width 56 height 18
select select "61091"
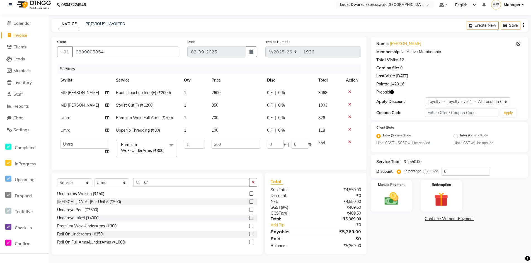
scroll to position [15, 0]
drag, startPoint x: 247, startPoint y: 126, endPoint x: 247, endPoint y: 139, distance: 13.1
click at [247, 135] on tbody "MD Irshad Roots Touchup Inoa(F) (₹2000) 1 2600 0 F | 0 % 3068 MD Irshad Stylist…" at bounding box center [209, 124] width 304 height 74
click at [248, 140] on input "300" at bounding box center [235, 144] width 48 height 9
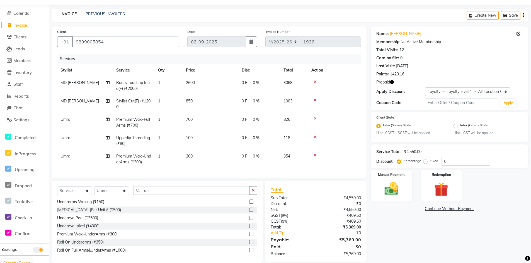
click at [225, 130] on tbody "MD Irshad Roots Touchup Inoa(F) (₹2000) 1 2600 0 F | 0 % 3068 MD Irshad Stylist…" at bounding box center [209, 123] width 304 height 92
click at [197, 153] on td "300" at bounding box center [210, 159] width 56 height 18
select select "61091"
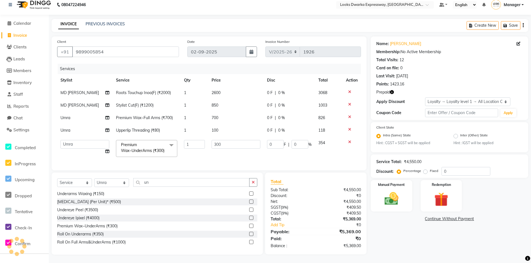
click at [229, 137] on td "300" at bounding box center [235, 149] width 55 height 24
click at [228, 140] on input "300" at bounding box center [235, 144] width 48 height 9
type input "3"
type input "350"
click at [224, 153] on td "350" at bounding box center [235, 149] width 55 height 24
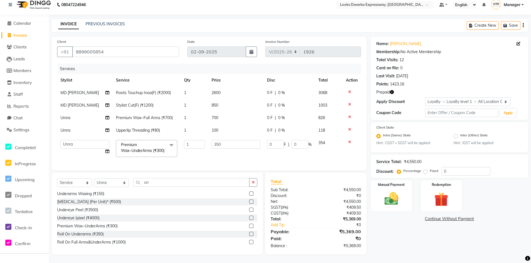
select select "61091"
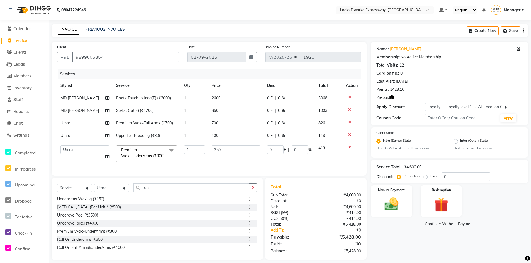
click at [394, 97] on icon "button" at bounding box center [392, 98] width 4 height 4
click at [415, 91] on div "Points: 1423.16" at bounding box center [449, 90] width 146 height 6
click at [437, 200] on img at bounding box center [441, 205] width 24 height 18
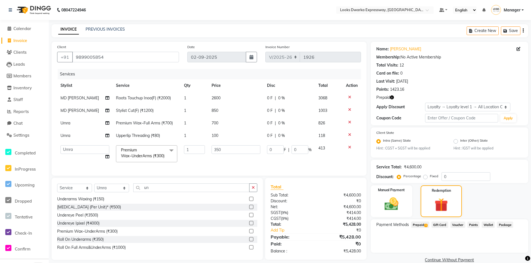
click at [420, 226] on span "Prepaid 1" at bounding box center [420, 225] width 18 height 6
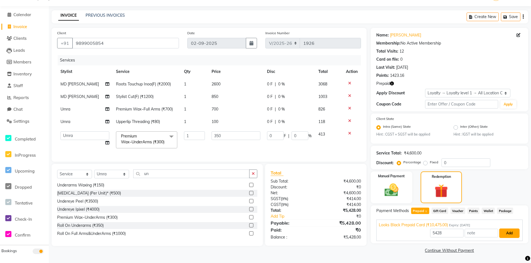
click at [509, 233] on button "Add" at bounding box center [509, 233] width 20 height 9
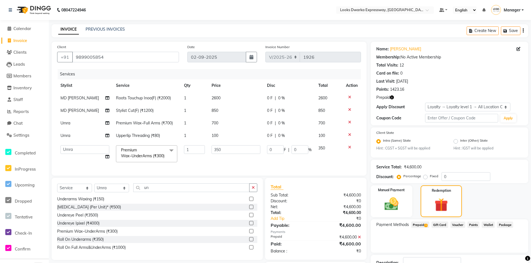
scroll to position [43, 0]
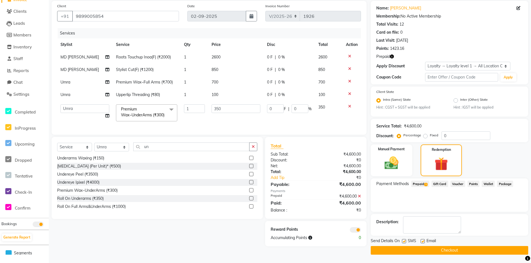
click at [429, 249] on button "Checkout" at bounding box center [448, 250] width 157 height 9
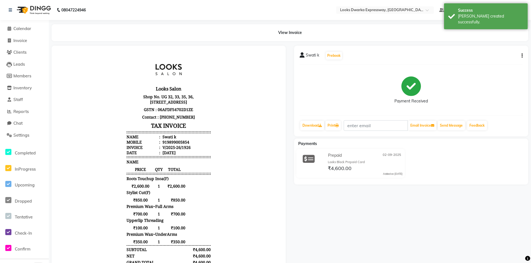
select select "service"
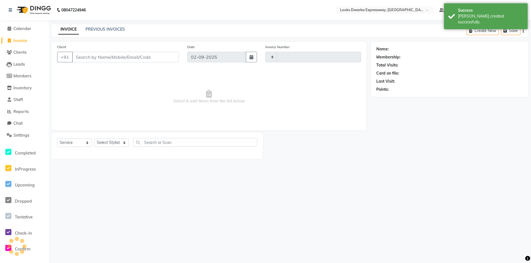
type input "1927"
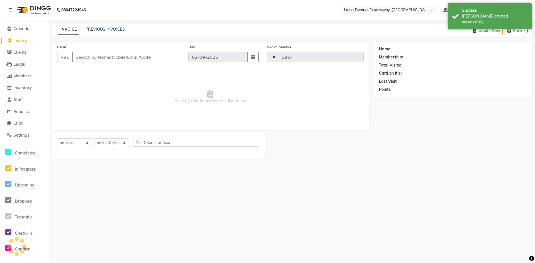
select select "6011"
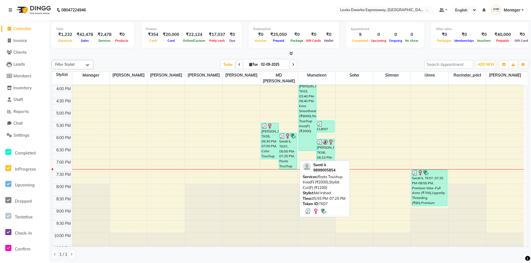
scroll to position [200, 0]
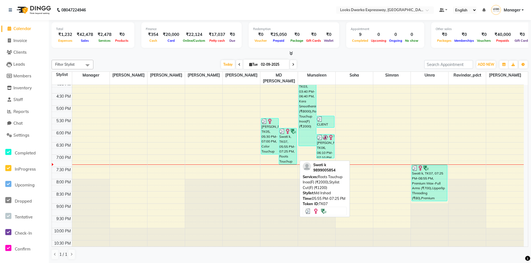
click at [286, 145] on div "Swati k, TK07, 05:55 PM-07:25 PM, Roots Touchup Inoa(F) (₹2000),Stylist Cut(F) …" at bounding box center [287, 146] width 17 height 36
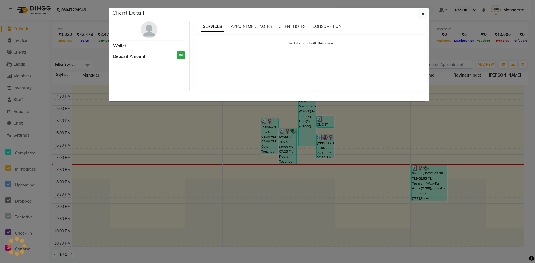
select select "3"
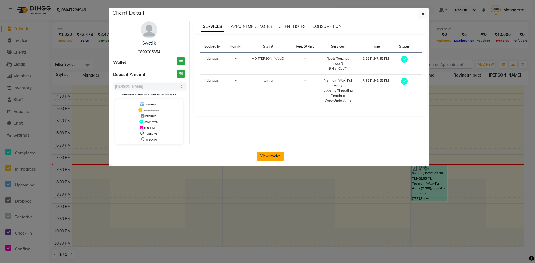
click at [278, 158] on button "View Invoice" at bounding box center [271, 156] width 28 height 9
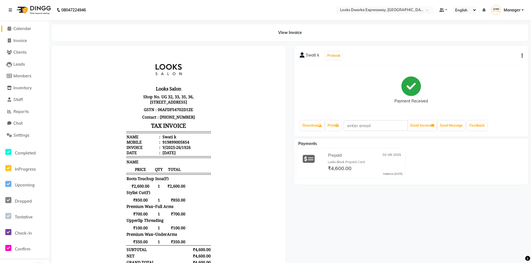
click at [18, 26] on span "Calendar" at bounding box center [22, 28] width 18 height 5
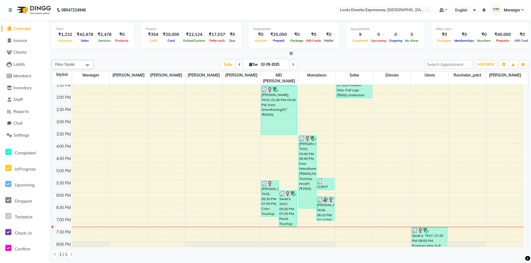
scroll to position [200, 0]
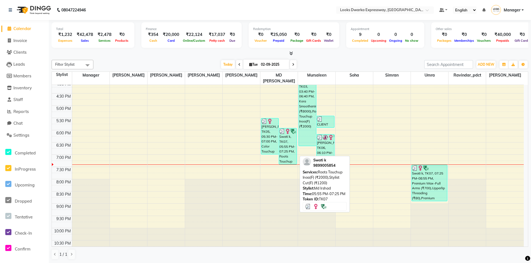
click at [281, 136] on div "Swati k, TK07, 05:55 PM-07:25 PM, Roots Touchup Inoa(F) (₹2000),Stylist Cut(F) …" at bounding box center [287, 146] width 17 height 36
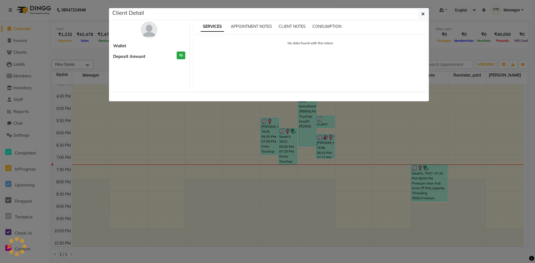
select select "3"
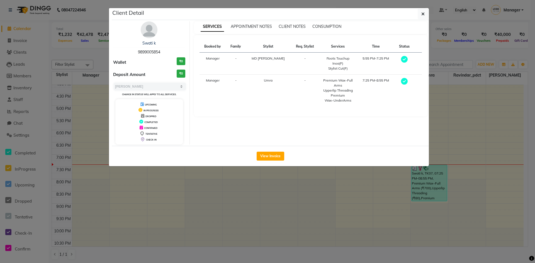
click at [331, 23] on div "SERVICES APPOINTMENT NOTES CLIENT NOTES CONSUMPTION" at bounding box center [311, 27] width 234 height 13
click at [322, 23] on div "SERVICES APPOINTMENT NOTES CLIENT NOTES CONSUMPTION" at bounding box center [311, 27] width 234 height 13
click at [323, 26] on span "CONSUMPTION" at bounding box center [326, 26] width 29 height 5
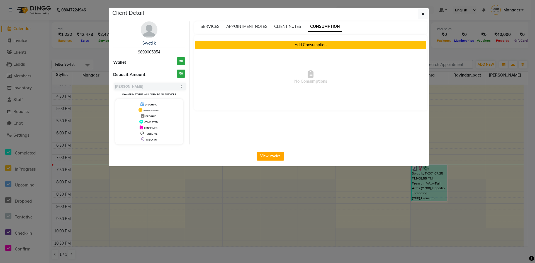
click at [315, 41] on button "Add Consumption" at bounding box center [310, 45] width 231 height 9
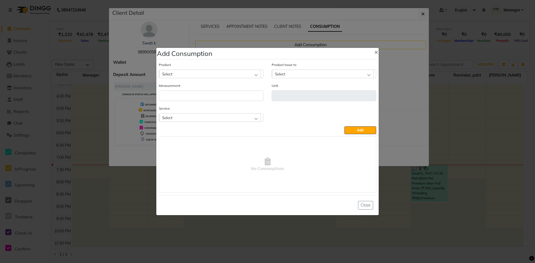
click at [236, 71] on div "Select" at bounding box center [210, 74] width 102 height 8
type input "i"
type input "4.35"
click at [219, 97] on li "4.35 Inoa" at bounding box center [211, 97] width 104 height 11
type input "ML"
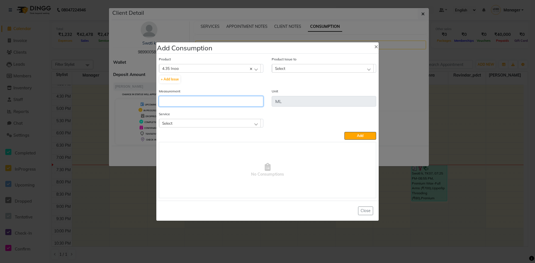
click at [218, 101] on input "number" at bounding box center [211, 101] width 104 height 11
type input "30"
click at [218, 121] on div "Select" at bounding box center [210, 123] width 102 height 8
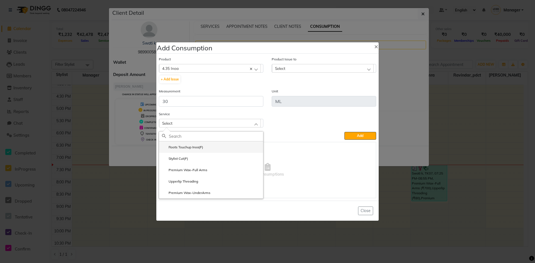
click at [213, 148] on li "Roots Touchup Inoa(F)" at bounding box center [211, 147] width 104 height 11
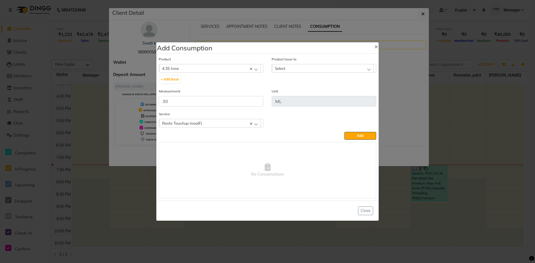
click at [314, 66] on div "Select" at bounding box center [323, 68] width 102 height 8
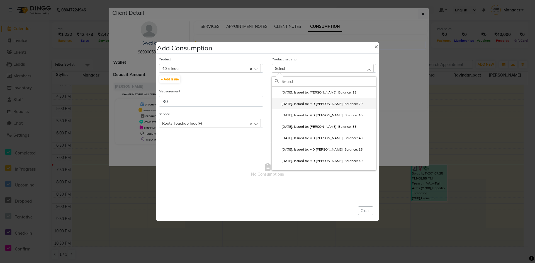
click at [300, 102] on label "[DATE], Issued to: MD [PERSON_NAME], Balance: 20" at bounding box center [319, 103] width 88 height 5
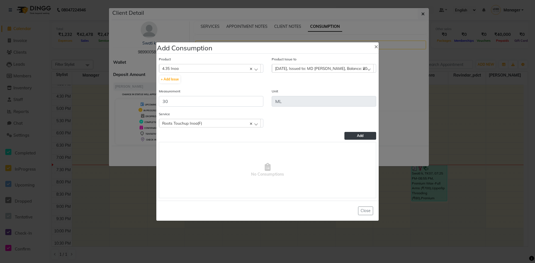
click at [355, 137] on button "Add" at bounding box center [360, 136] width 32 height 8
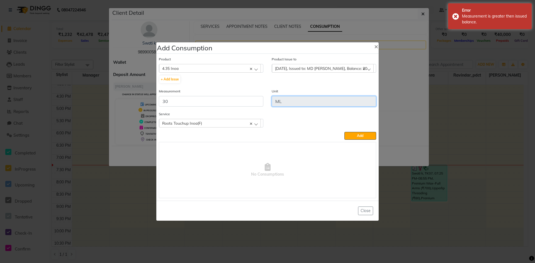
click at [318, 104] on input "ML" at bounding box center [324, 101] width 104 height 11
click at [365, 69] on icon at bounding box center [364, 69] width 2 height 2
checkbox input "false"
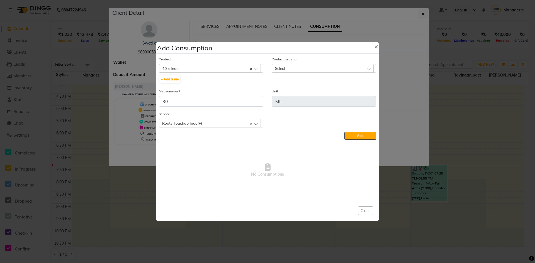
click at [367, 68] on div "Select" at bounding box center [323, 68] width 102 height 8
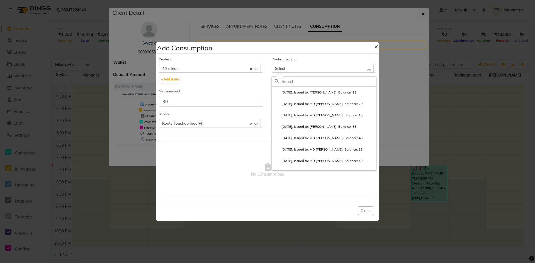
click at [376, 43] on span "×" at bounding box center [376, 46] width 4 height 8
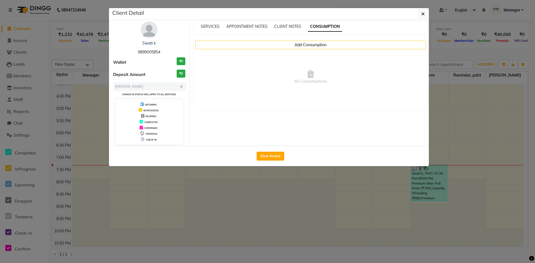
click at [503, 36] on ngb-modal-window "Client Detail Swati k 9899005854 Wallet ₹0 Deposit Amount ₹0 Select MARK DONE U…" at bounding box center [267, 131] width 535 height 263
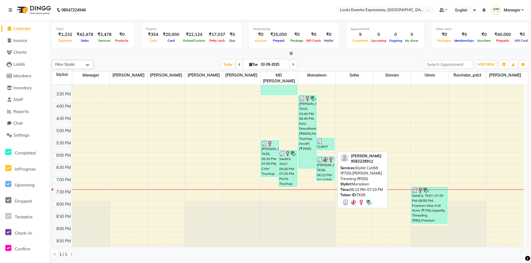
scroll to position [195, 0]
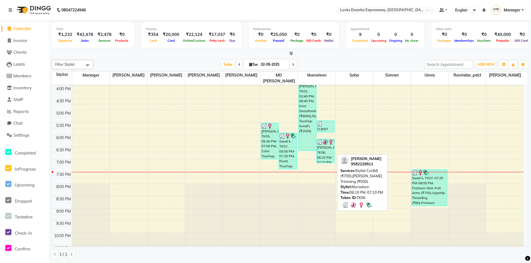
click at [324, 150] on div "[PERSON_NAME], TK06, 06:10 PM-07:10 PM, Stylist Cut(M) (₹700),[PERSON_NAME] Tri…" at bounding box center [324, 151] width 17 height 24
select select "3"
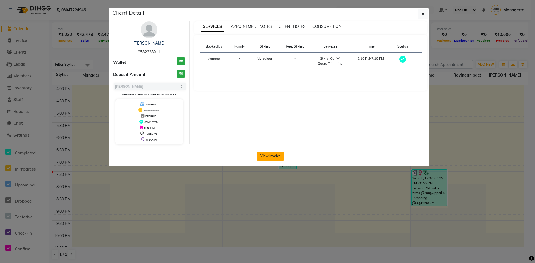
click at [278, 157] on button "View Invoice" at bounding box center [271, 156] width 28 height 9
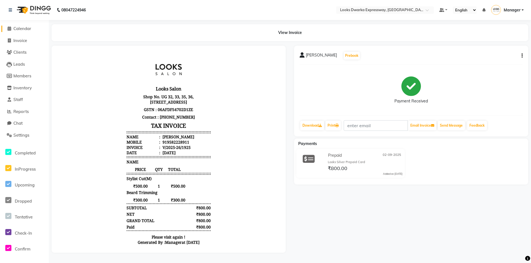
scroll to position [2, 0]
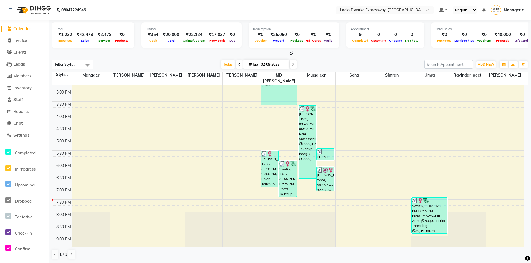
scroll to position [167, 0]
drag, startPoint x: 44, startPoint y: 85, endPoint x: 148, endPoint y: 70, distance: 105.3
click at [3, 86] on app-home "08047224946 Select Location × Looks Dwarka Expressway, [GEOGRAPHIC_DATA] Defaul…" at bounding box center [265, 132] width 531 height 264
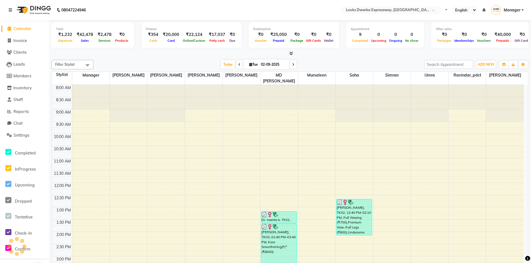
select select "en"
click at [3, 15] on nav "08047224946 Select Location × Looks Dwarka Expressway, [GEOGRAPHIC_DATA] Defaul…" at bounding box center [265, 10] width 531 height 20
click at [23, 42] on span "Invoice" at bounding box center [20, 40] width 14 height 5
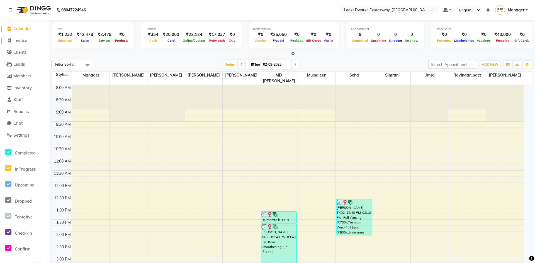
select select "6011"
select select "service"
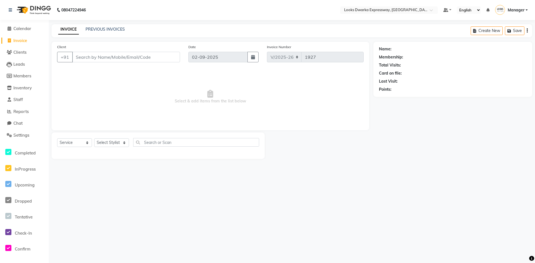
click at [94, 55] on input "Client" at bounding box center [126, 57] width 108 height 11
click at [141, 57] on input "Client" at bounding box center [126, 57] width 108 height 11
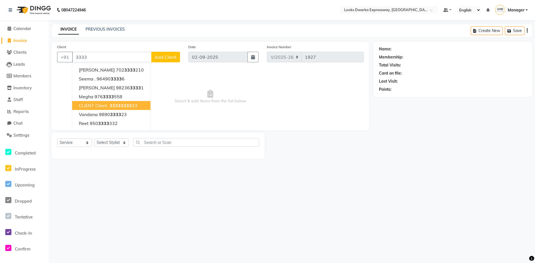
click at [121, 104] on span "3333" at bounding box center [126, 106] width 11 height 6
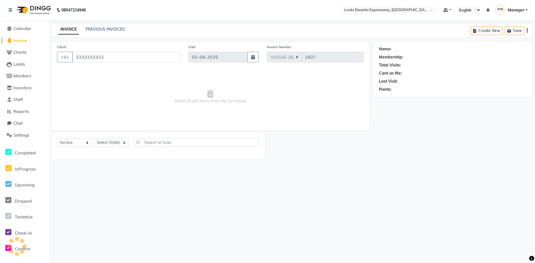
type input "3333333333"
select select "1: Object"
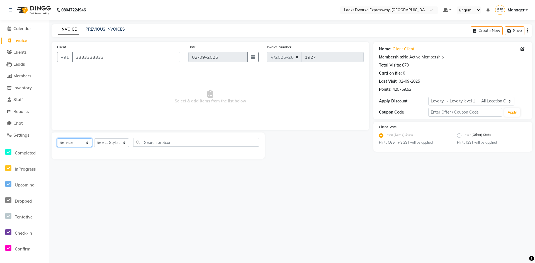
click at [79, 144] on select "Select Service Product Membership Package Voucher Prepaid Gift Card" at bounding box center [74, 142] width 35 height 9
click at [109, 159] on div "Select Service Product Membership Package Voucher Prepaid Gift Card Select Styl…" at bounding box center [158, 146] width 213 height 26
click at [119, 143] on select "Select Stylist Manager MD [PERSON_NAME] [PERSON_NAME] [PERSON_NAME] [PERSON_NAM…" at bounding box center [111, 142] width 35 height 9
select select "43893"
click at [94, 138] on select "Select Stylist Manager MD [PERSON_NAME] [PERSON_NAME] [PERSON_NAME] [PERSON_NAM…" at bounding box center [111, 142] width 35 height 9
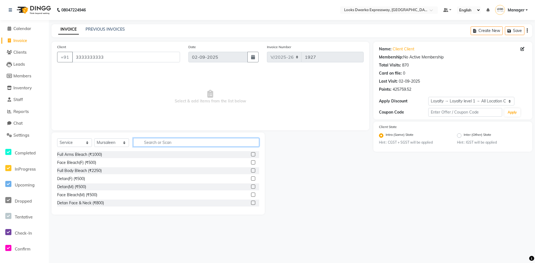
click at [139, 140] on input "text" at bounding box center [196, 142] width 126 height 9
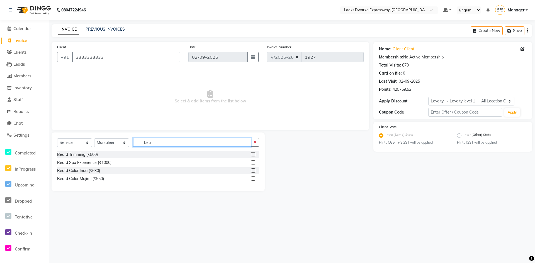
type input "bea"
click at [102, 153] on div "Beard Trimming (₹500)" at bounding box center [158, 154] width 202 height 7
click at [93, 155] on div "Beard Trimming (₹500)" at bounding box center [77, 155] width 41 height 6
checkbox input "false"
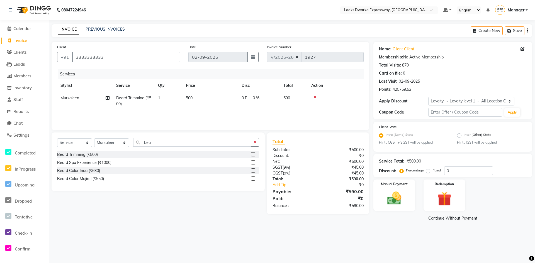
click at [203, 97] on td "500" at bounding box center [210, 101] width 56 height 18
select select "43893"
drag, startPoint x: 228, startPoint y: 103, endPoint x: 244, endPoint y: 104, distance: 15.9
click at [228, 103] on input "500" at bounding box center [236, 99] width 49 height 9
type input "5"
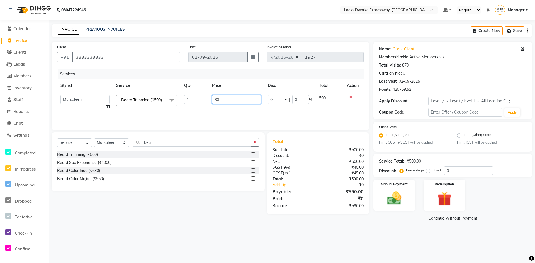
type input "300"
click at [245, 117] on div "Services Stylist Service Qty Price Disc Total Action [PERSON_NAME] Trimming (₹5…" at bounding box center [210, 97] width 306 height 56
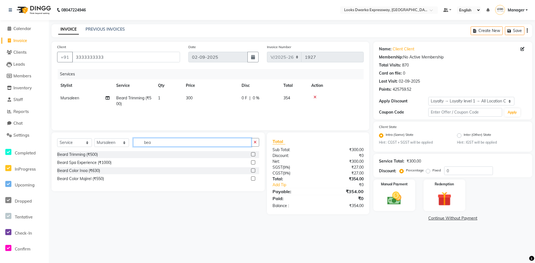
click at [157, 141] on input "bea" at bounding box center [192, 142] width 118 height 9
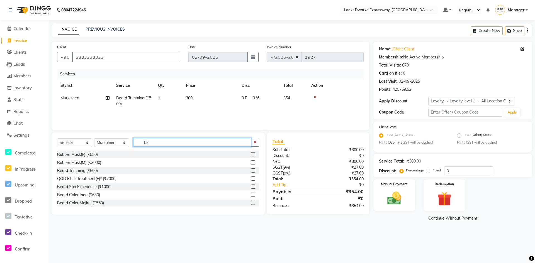
type input "b"
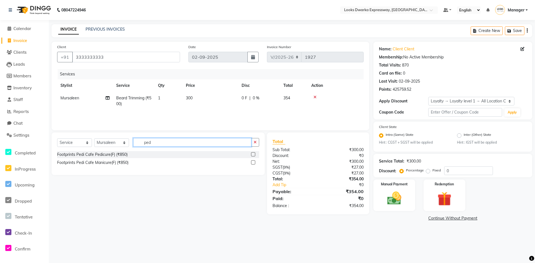
click at [167, 141] on input "ped" at bounding box center [192, 142] width 118 height 9
click at [165, 143] on input "ped" at bounding box center [192, 142] width 118 height 9
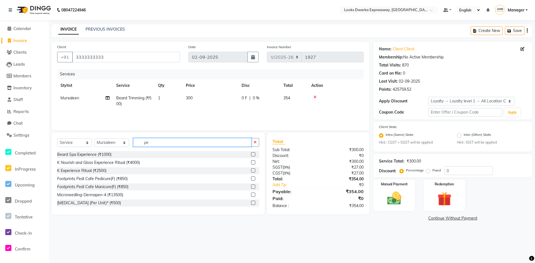
type input "p"
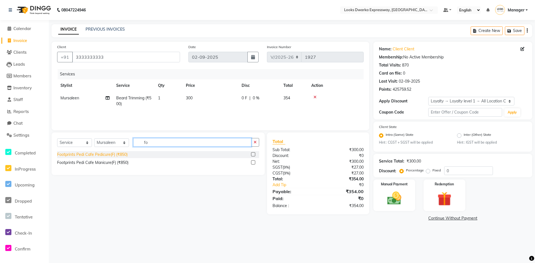
type input "fo"
click at [97, 155] on div "Footprints Pedi Cafe Pedicure(F) (₹850)" at bounding box center [92, 155] width 70 height 6
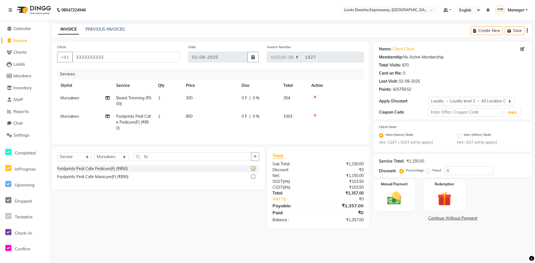
checkbox input "false"
click at [198, 115] on td "850" at bounding box center [210, 122] width 56 height 24
select select "43893"
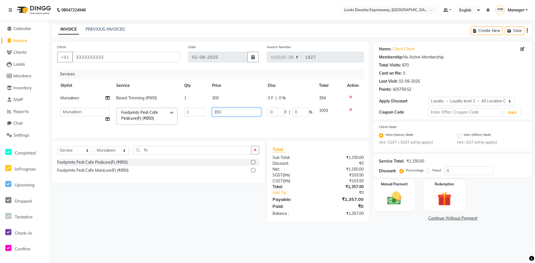
click at [224, 111] on input "850" at bounding box center [236, 112] width 49 height 9
type input "8"
type input "1000"
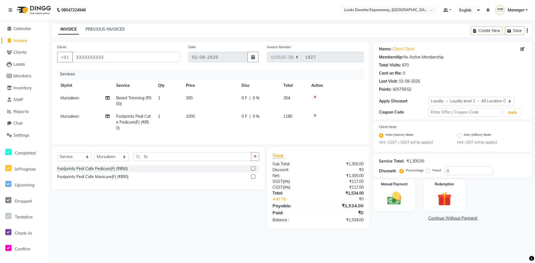
click at [235, 123] on td "1000" at bounding box center [210, 122] width 56 height 24
select select "43893"
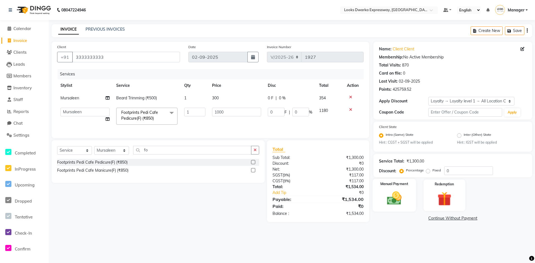
click at [394, 191] on img at bounding box center [394, 198] width 24 height 17
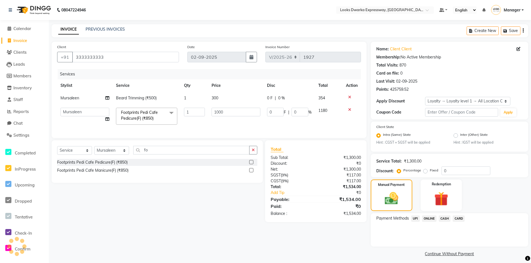
click at [416, 218] on span "UPI" at bounding box center [415, 219] width 9 height 6
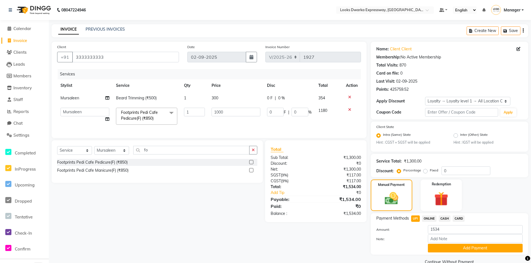
scroll to position [11, 0]
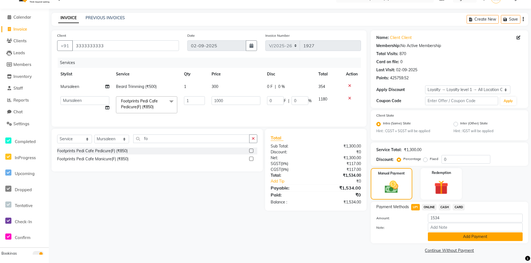
click at [431, 236] on button "Add Payment" at bounding box center [475, 237] width 95 height 9
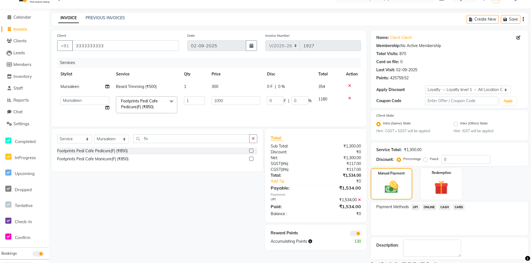
click at [353, 236] on span at bounding box center [355, 234] width 11 height 6
click at [361, 235] on input "checkbox" at bounding box center [361, 235] width 0 height 0
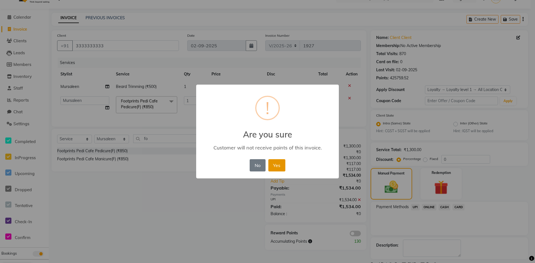
click at [278, 170] on button "Yes" at bounding box center [276, 165] width 17 height 12
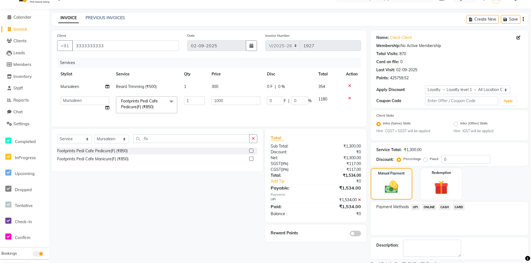
scroll to position [35, 0]
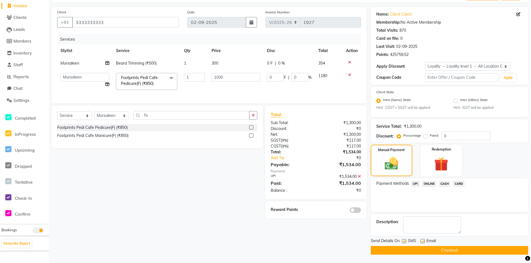
click at [432, 250] on button "Checkout" at bounding box center [448, 250] width 157 height 9
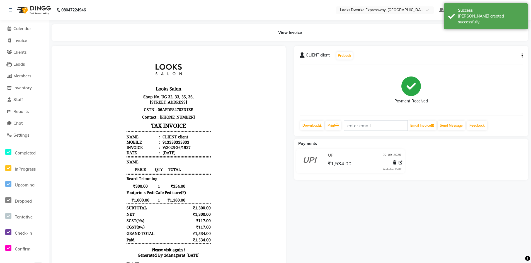
select select "service"
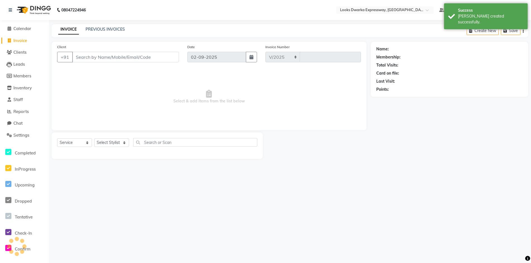
select select "6011"
type input "1928"
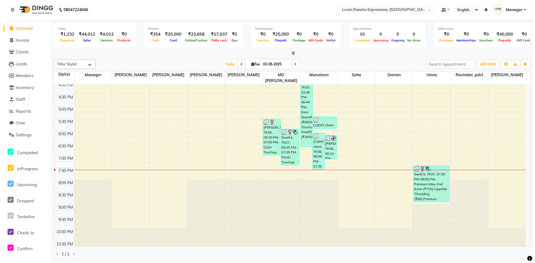
scroll to position [200, 0]
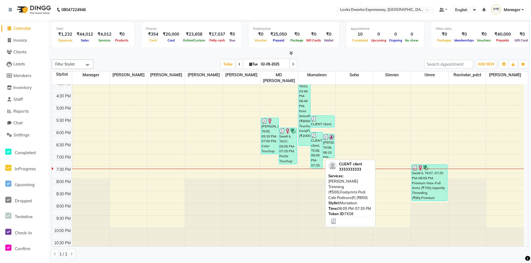
click at [317, 137] on div "CLIENT client, TK08, 06:05 PM-07:35 PM, [PERSON_NAME] Trimming (₹500),Footprint…" at bounding box center [316, 150] width 11 height 36
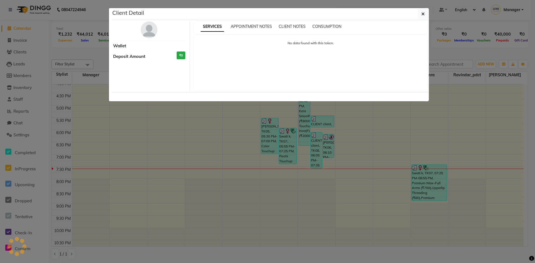
select select "3"
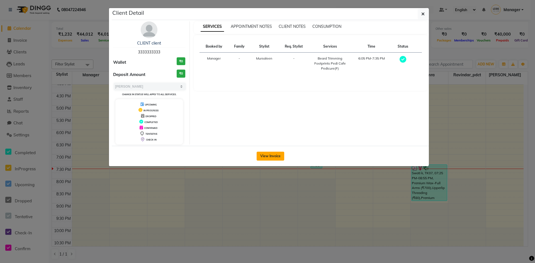
click at [263, 155] on button "View Invoice" at bounding box center [271, 156] width 28 height 9
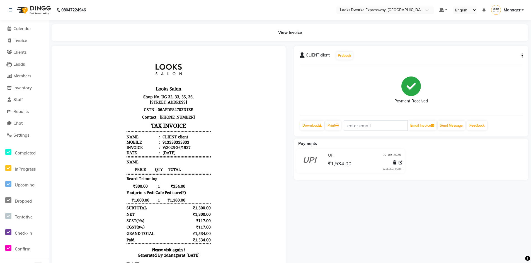
click at [522, 56] on icon "button" at bounding box center [521, 56] width 1 height 0
click at [498, 61] on div "Edit Item Staff" at bounding box center [494, 59] width 38 height 7
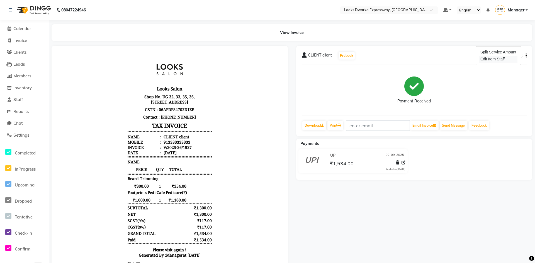
select select
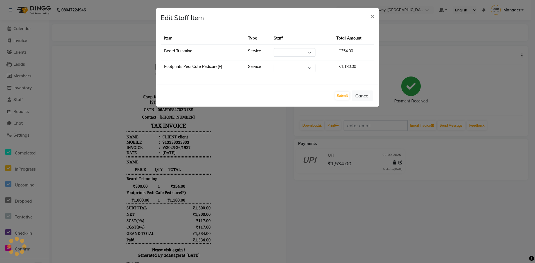
select select "43893"
click at [290, 69] on select "Select Manager MD [PERSON_NAME] [PERSON_NAME] [PERSON_NAME] [PERSON_NAME] Soha …" at bounding box center [295, 68] width 42 height 9
select select "52678"
click at [274, 64] on select "Select Manager MD [PERSON_NAME] [PERSON_NAME] [PERSON_NAME] [PERSON_NAME] Soha …" at bounding box center [295, 68] width 42 height 9
click at [342, 96] on button "Submit" at bounding box center [342, 96] width 14 height 8
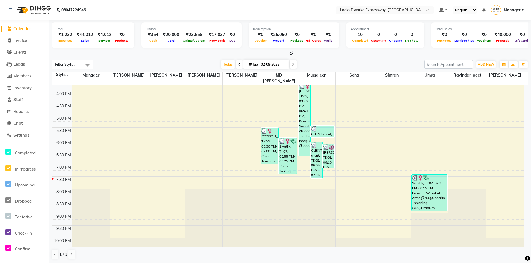
scroll to position [195, 0]
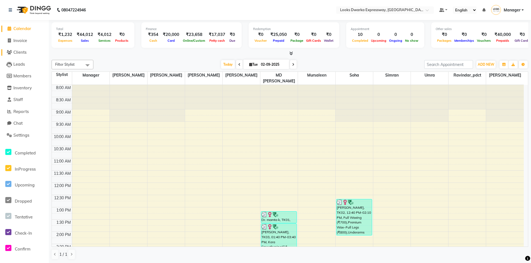
click at [26, 52] on span "Clients" at bounding box center [19, 52] width 13 height 5
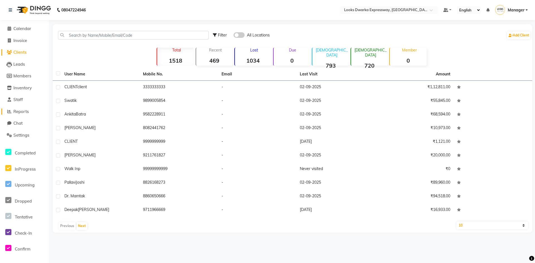
click at [29, 113] on span "Reports" at bounding box center [20, 111] width 15 height 5
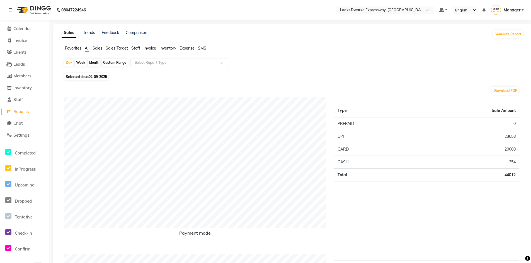
scroll to position [139, 0]
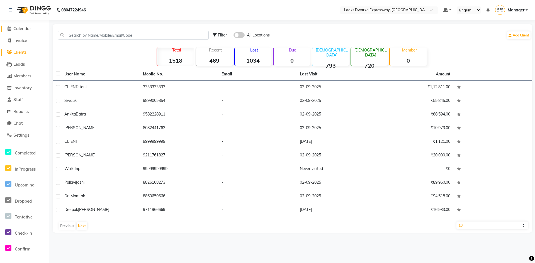
click at [19, 26] on link "Calendar" at bounding box center [24, 29] width 46 height 6
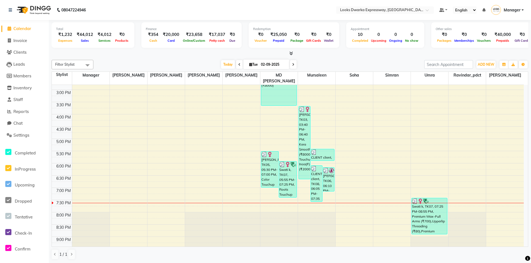
scroll to position [33, 0]
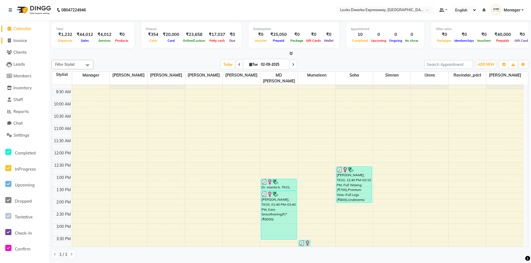
click at [11, 39] on span at bounding box center [9, 41] width 8 height 6
select select "6011"
select select "service"
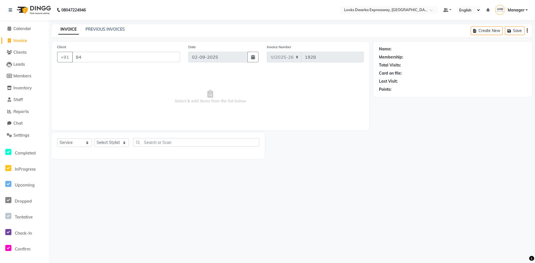
type input "8"
click at [9, 26] on span at bounding box center [9, 29] width 8 height 6
